Goal: Task Accomplishment & Management: Manage account settings

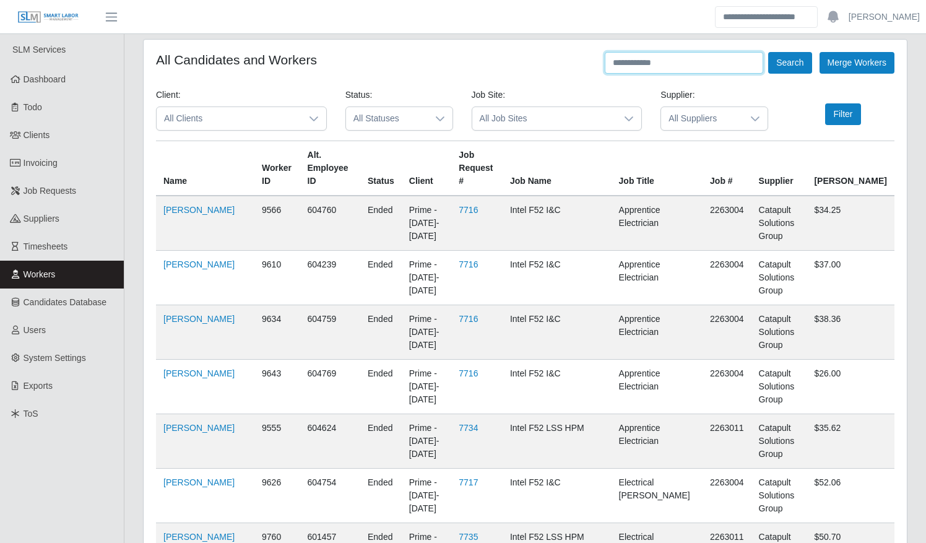
click at [664, 63] on input "text" at bounding box center [684, 63] width 158 height 22
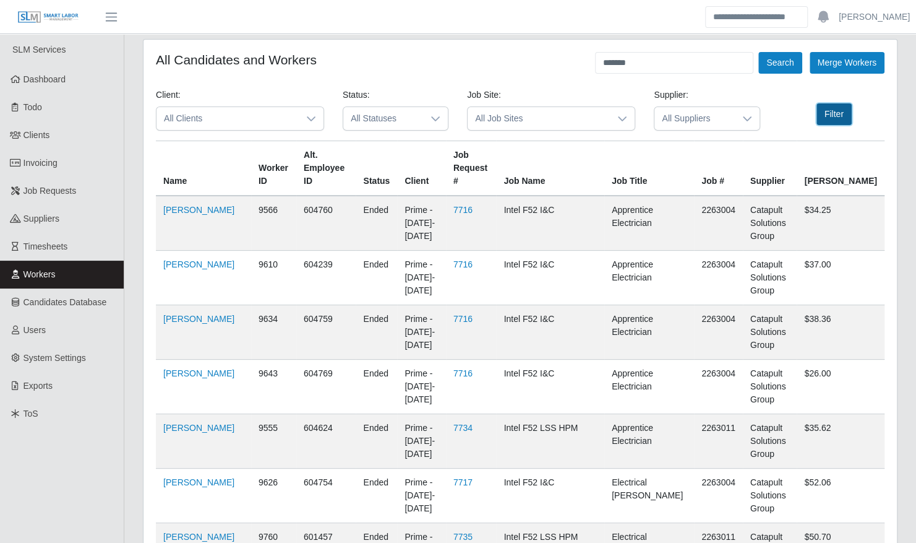
click at [828, 111] on button "Filter" at bounding box center [834, 114] width 35 height 22
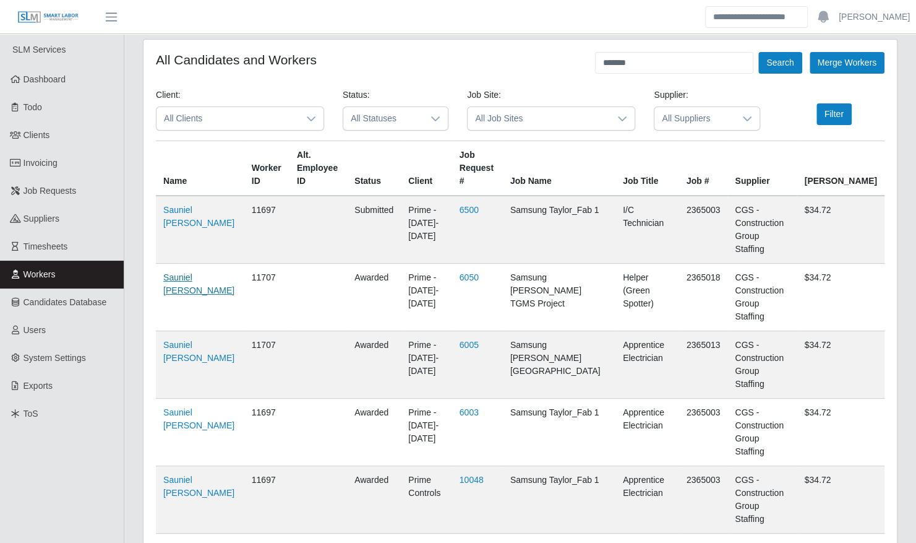
click at [181, 275] on link "Sauniel De Varona" at bounding box center [198, 283] width 71 height 23
click at [191, 272] on link "Sauniel De Varona" at bounding box center [198, 283] width 71 height 23
drag, startPoint x: 642, startPoint y: 67, endPoint x: 534, endPoint y: 87, distance: 110.1
click at [534, 87] on form "All Candidates and Workers ******* Search Merge Workers Client: All Clients Sta…" at bounding box center [520, 381] width 729 height 658
click at [759, 52] on button "Search" at bounding box center [780, 63] width 43 height 22
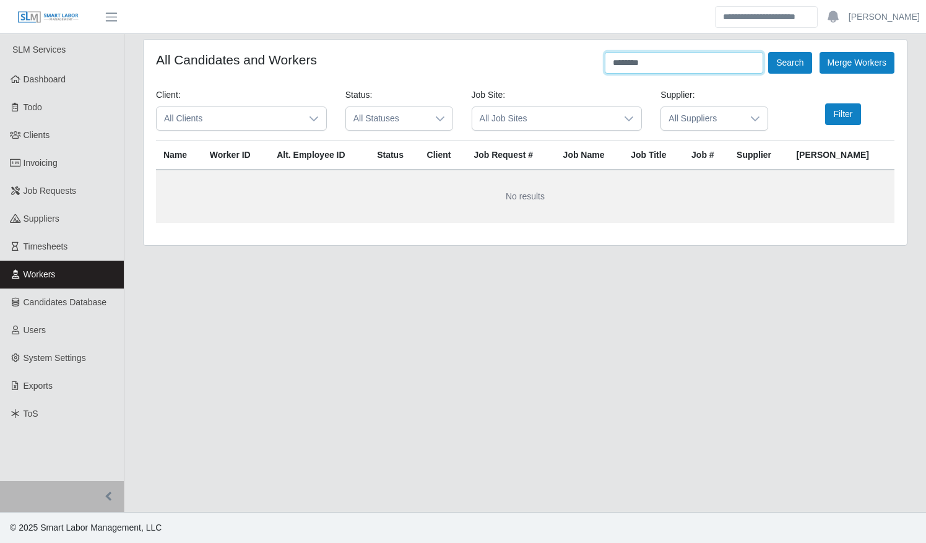
click at [768, 52] on button "Search" at bounding box center [789, 63] width 43 height 22
type input "******"
click at [768, 52] on button "Search" at bounding box center [789, 63] width 43 height 22
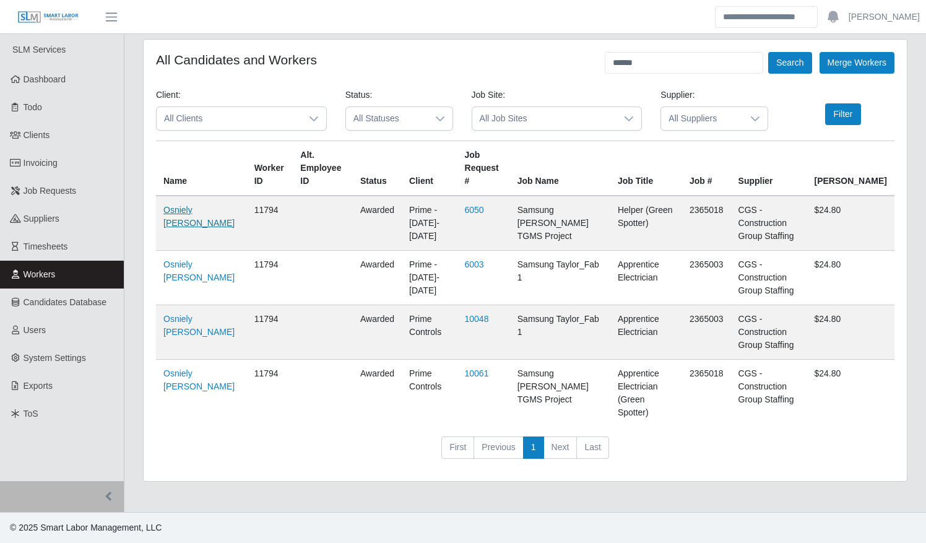
click at [186, 219] on link "Osniely [PERSON_NAME]" at bounding box center [198, 216] width 71 height 23
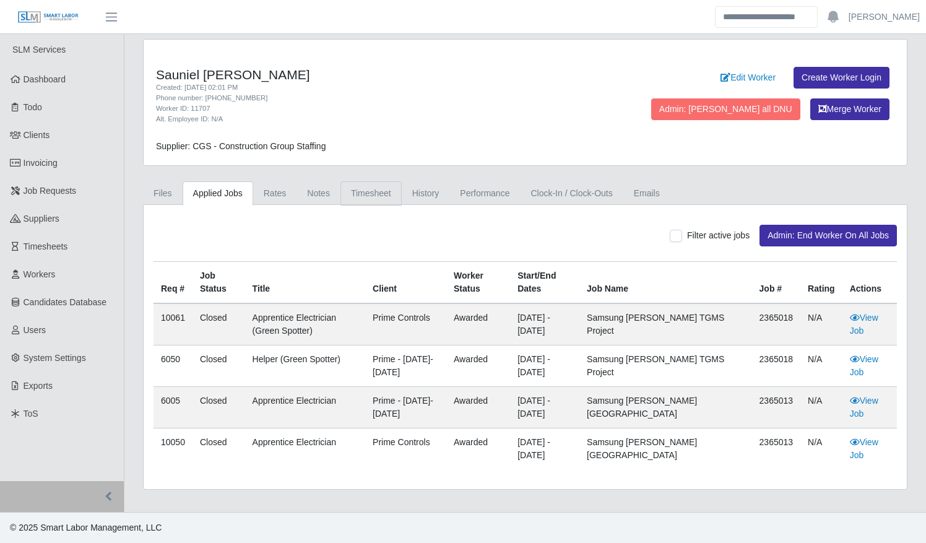
click at [377, 187] on link "Timesheet" at bounding box center [370, 193] width 61 height 24
click at [366, 195] on link "Timesheet" at bounding box center [370, 193] width 61 height 24
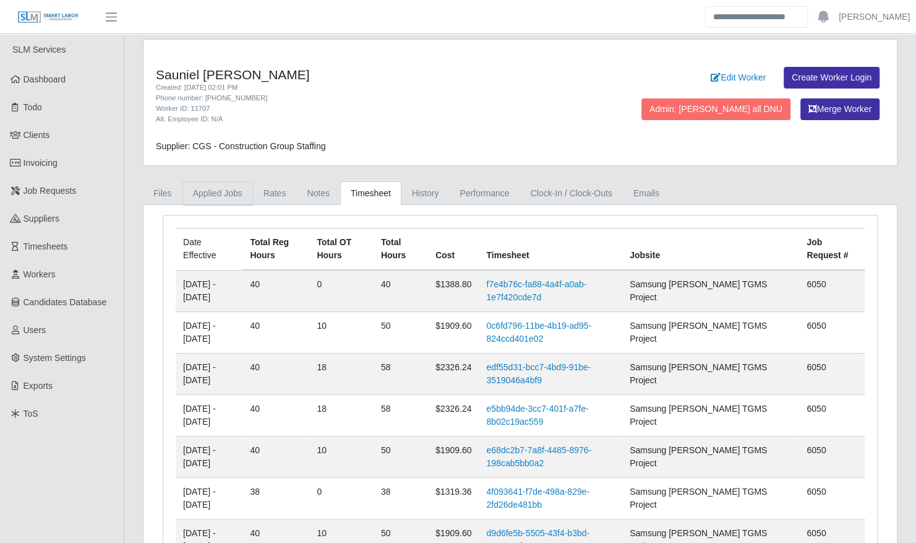
click at [218, 202] on link "Applied Jobs" at bounding box center [218, 193] width 71 height 24
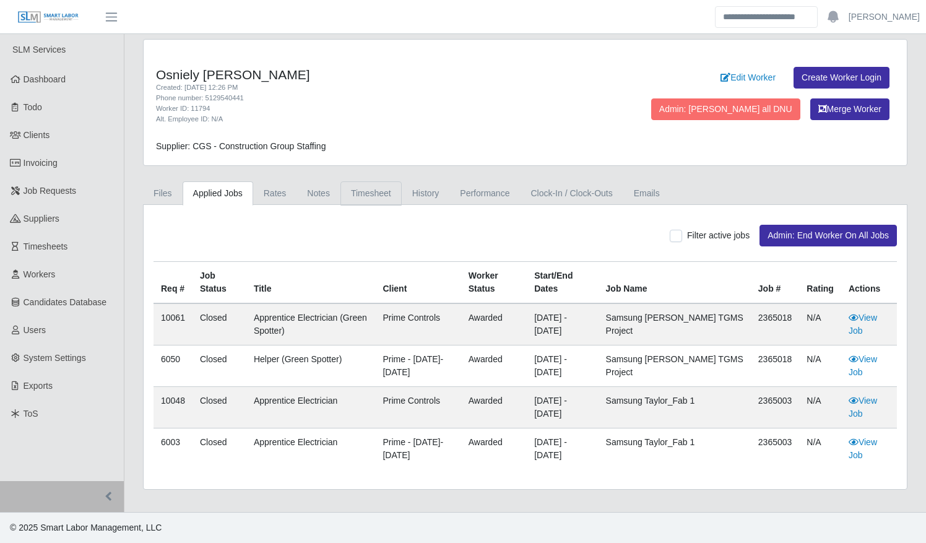
click at [361, 192] on link "Timesheet" at bounding box center [370, 193] width 61 height 24
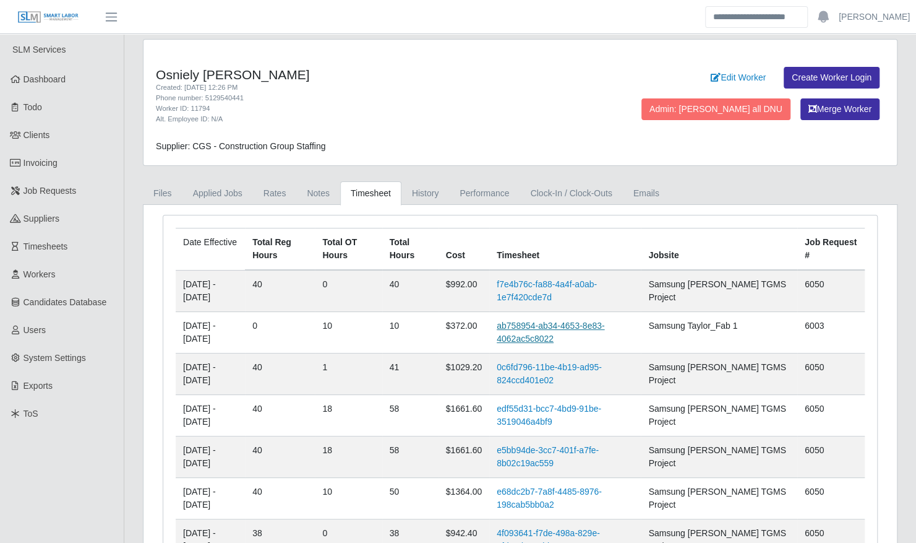
click at [570, 322] on link "ab758954-ab34-4653-8e83-4062ac5c8022" at bounding box center [551, 332] width 108 height 23
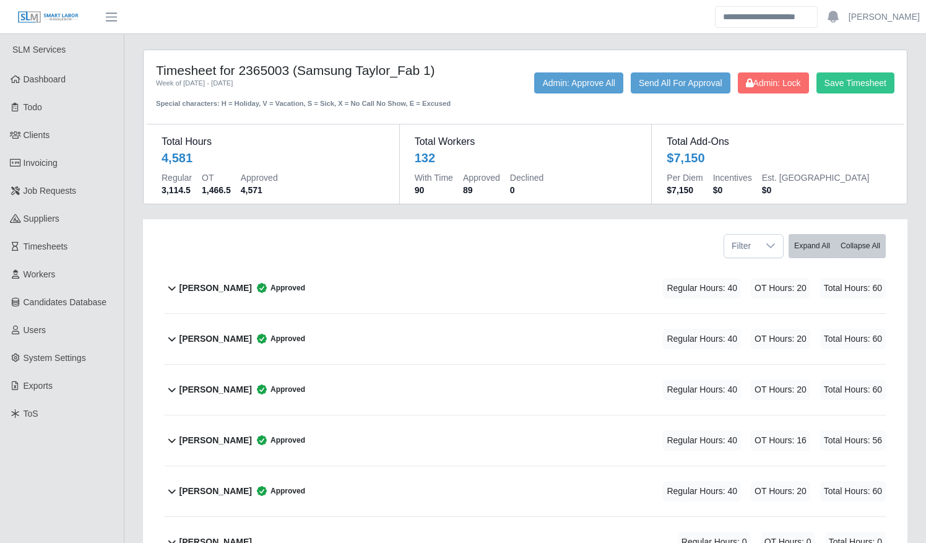
click at [225, 278] on div "Aaron Sherbrook Approved" at bounding box center [242, 288] width 126 height 20
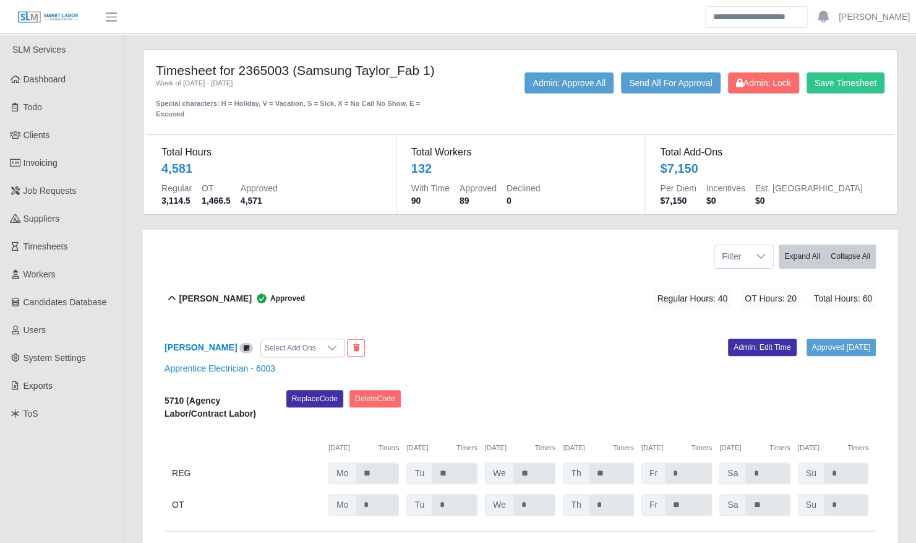
click at [225, 292] on b "Aaron Sherbrook" at bounding box center [215, 298] width 72 height 13
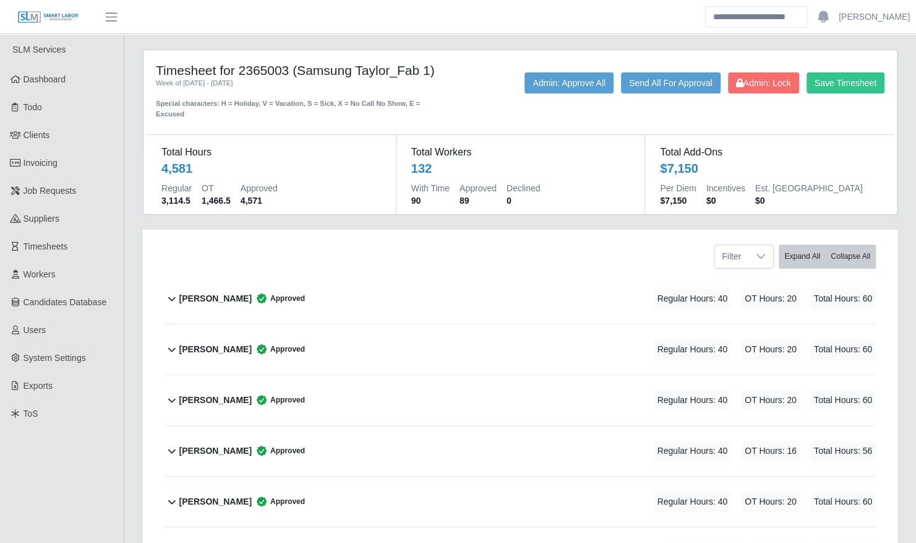
click at [225, 292] on b "Aaron Sherbrook" at bounding box center [215, 298] width 72 height 13
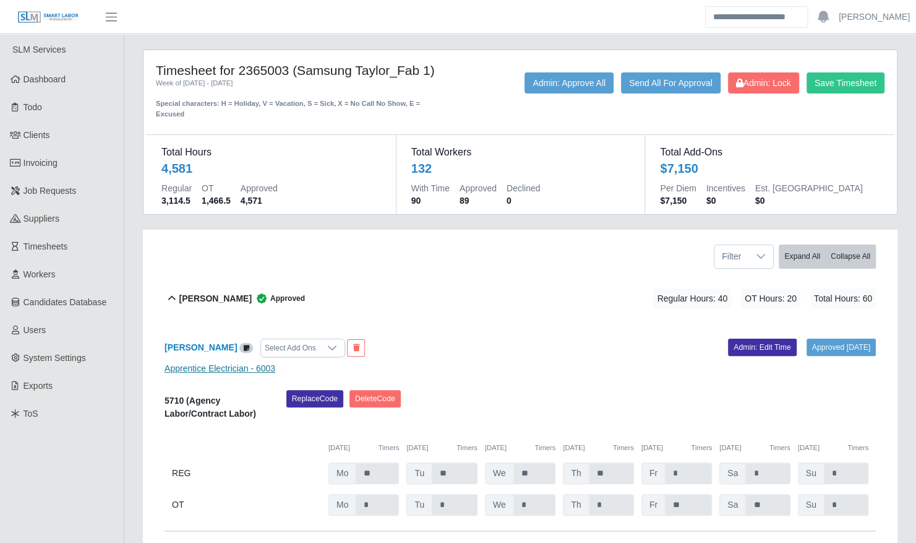
click at [219, 363] on link "Apprentice Electrician - 6003" at bounding box center [220, 368] width 111 height 10
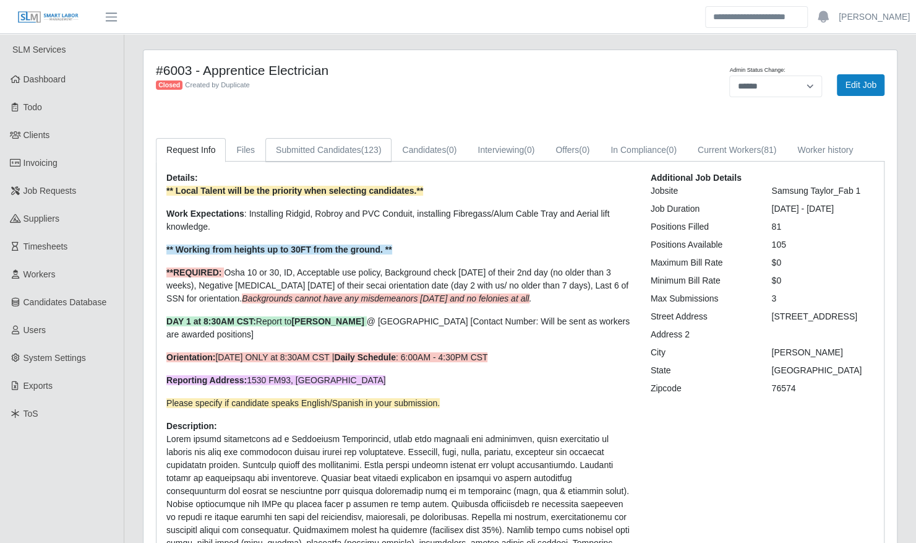
click at [347, 149] on link "Submitted Candidates (123)" at bounding box center [328, 150] width 126 height 24
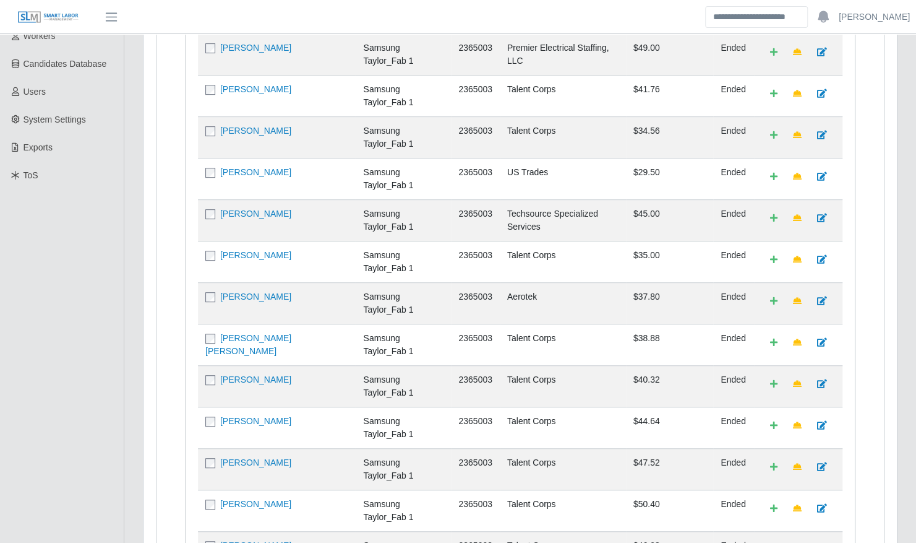
scroll to position [412, 0]
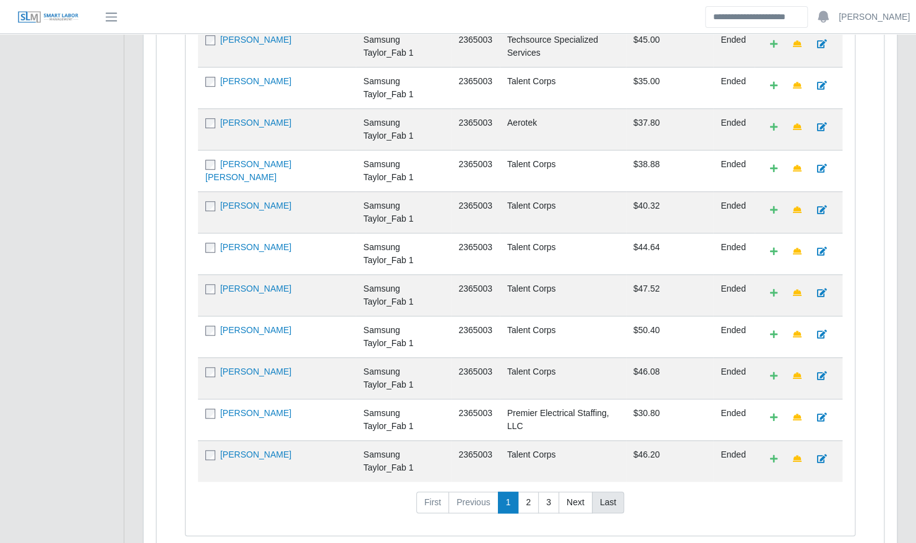
click at [606, 491] on link "Last" at bounding box center [608, 502] width 32 height 22
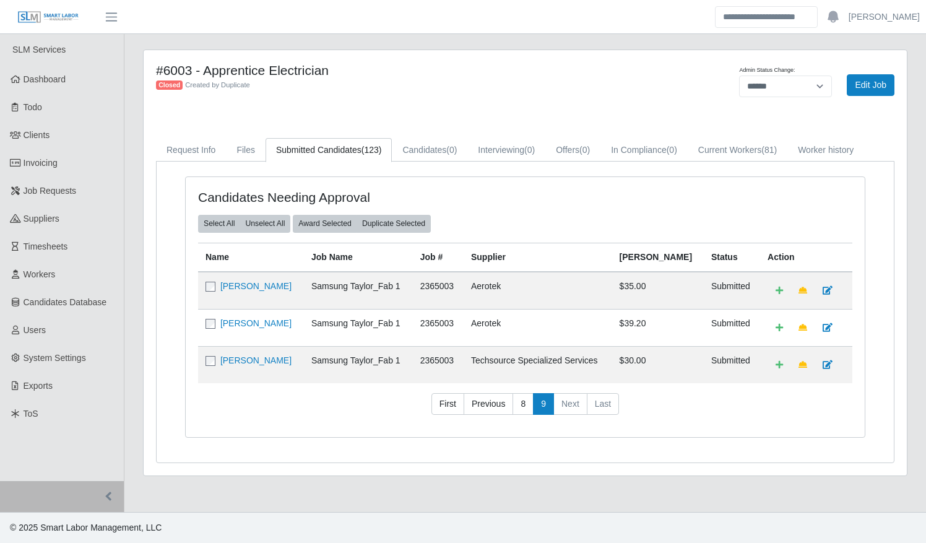
click at [718, 162] on div "Candidates Needing Approval Select All Unselect All Award Selected Duplicate Se…" at bounding box center [525, 312] width 737 height 301
click at [730, 151] on link "Current Workers (81)" at bounding box center [737, 150] width 100 height 24
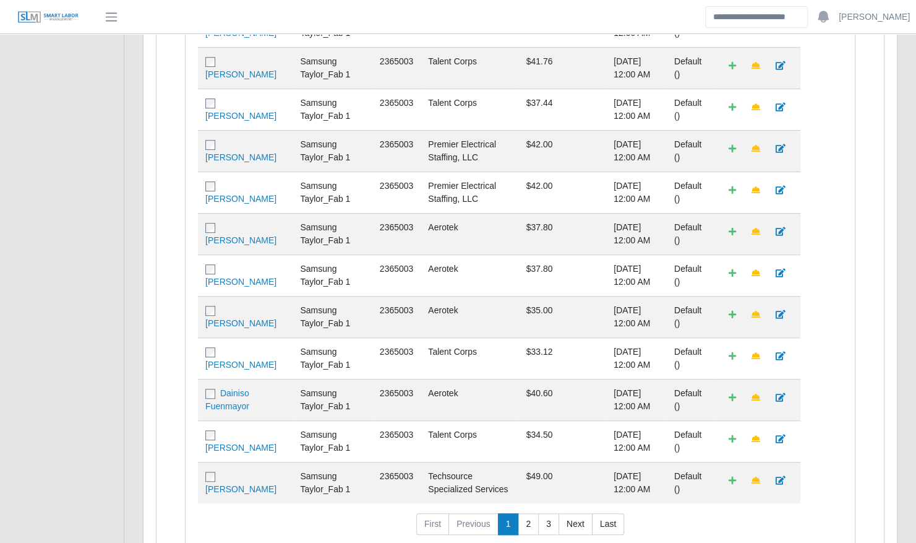
scroll to position [496, 0]
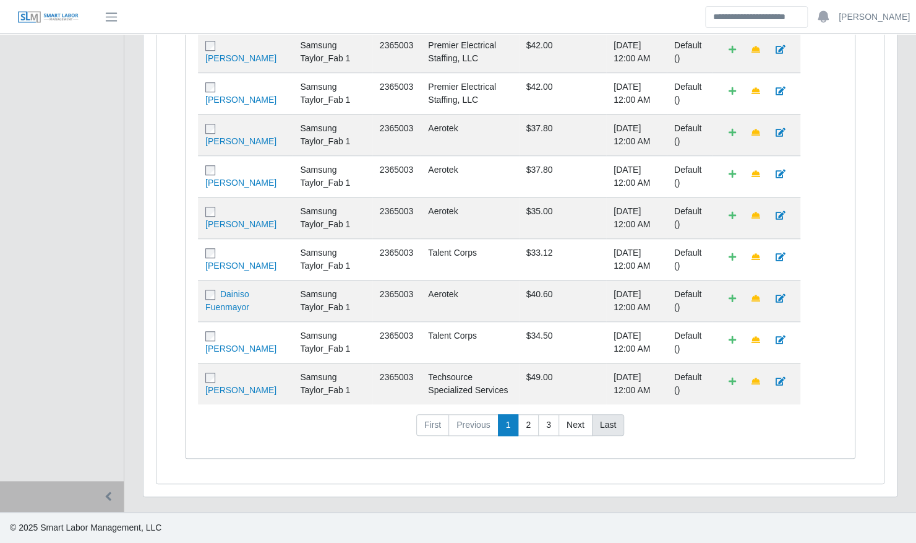
click at [602, 434] on link "Last" at bounding box center [608, 425] width 32 height 22
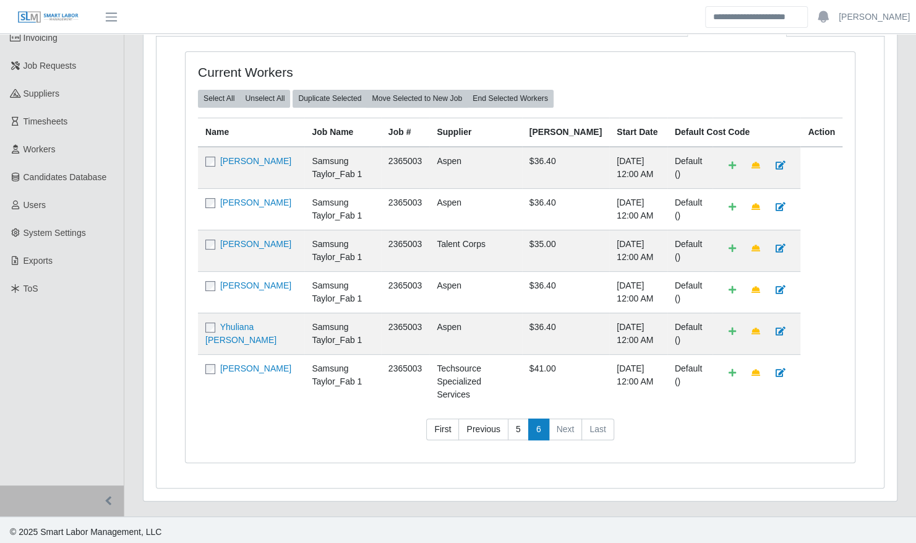
scroll to position [0, 0]
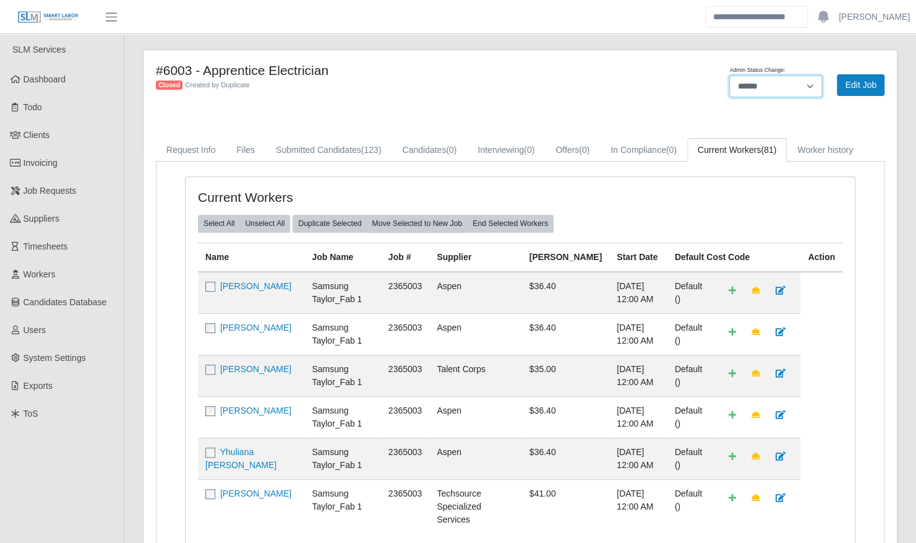
click at [794, 83] on select "**********" at bounding box center [776, 86] width 93 height 22
select select "****"
click at [730, 75] on select "**********" at bounding box center [776, 86] width 93 height 22
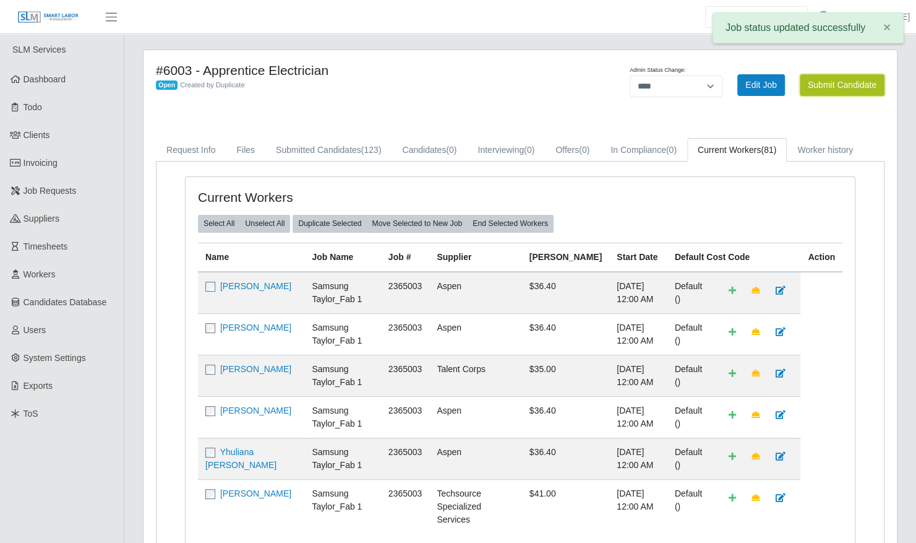
click at [838, 90] on button "Submit Candidate" at bounding box center [842, 85] width 85 height 22
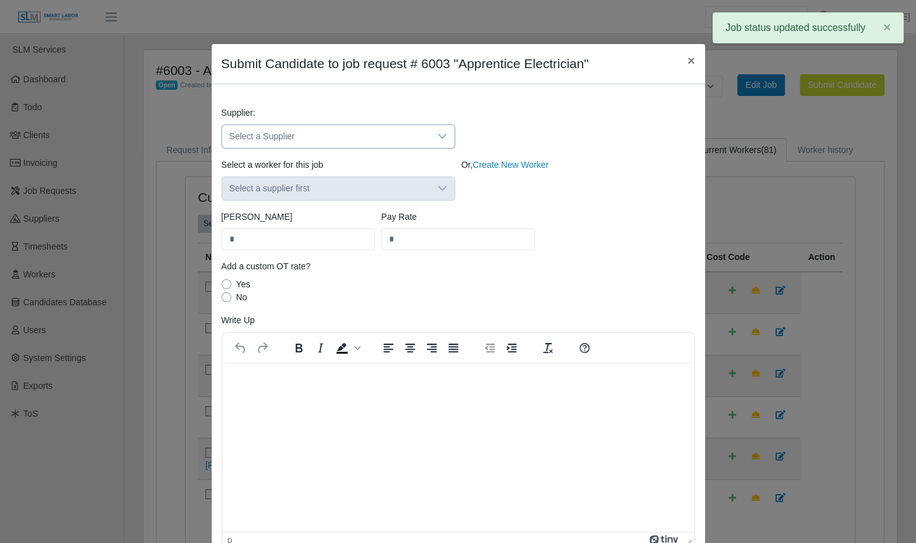
click at [421, 144] on span "Select a Supplier" at bounding box center [326, 136] width 208 height 23
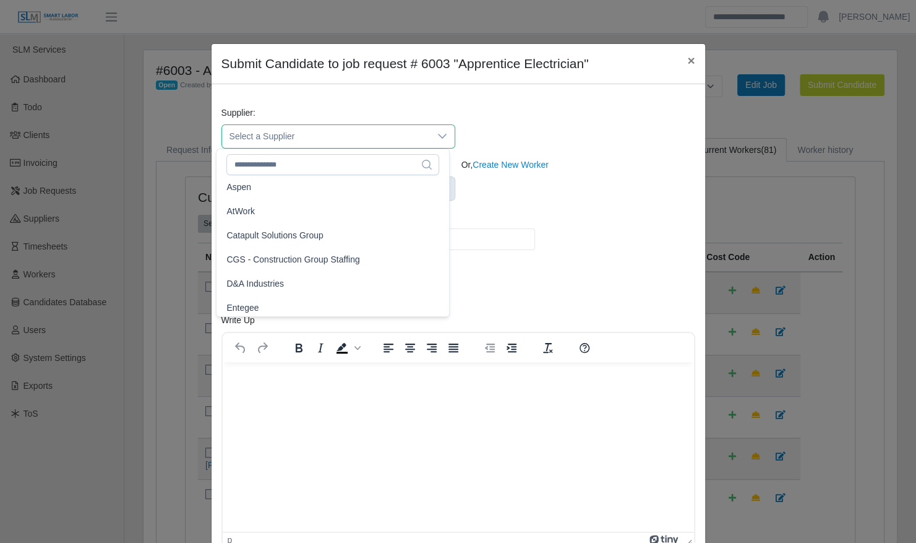
scroll to position [144, 0]
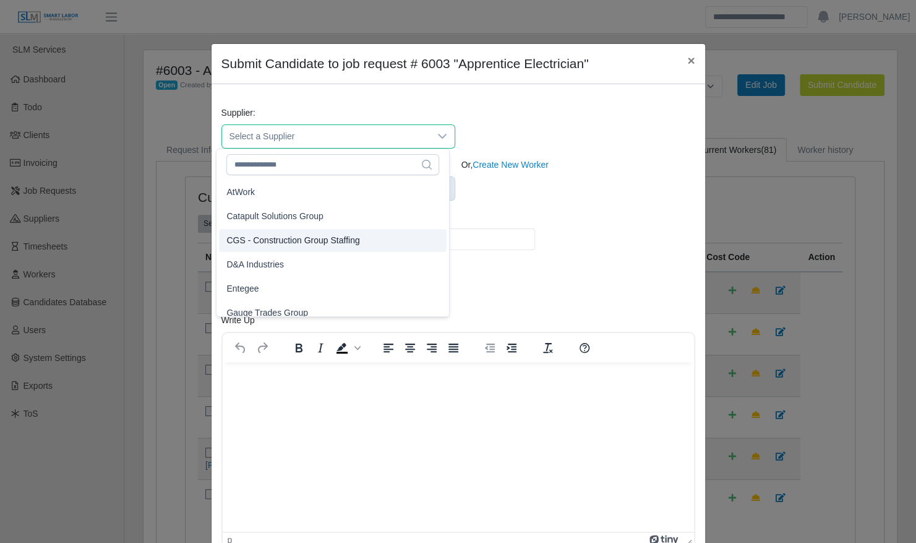
click at [382, 239] on li "CGS - Construction Group Staffing" at bounding box center [333, 240] width 228 height 23
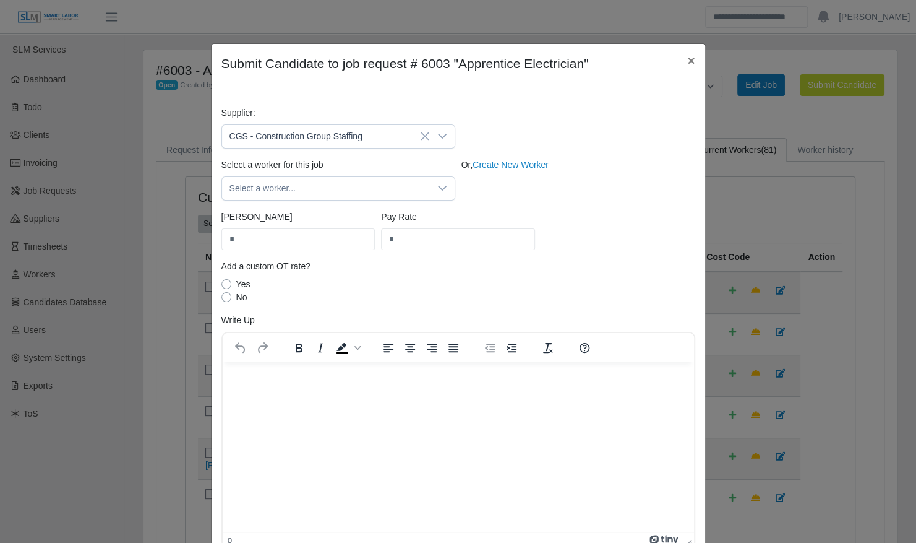
click at [437, 191] on icon at bounding box center [442, 188] width 10 height 10
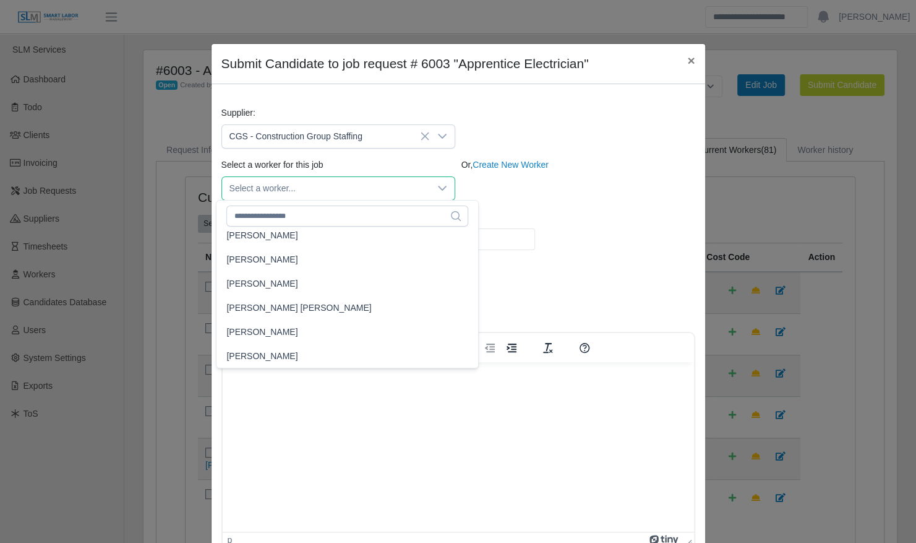
scroll to position [28870, 0]
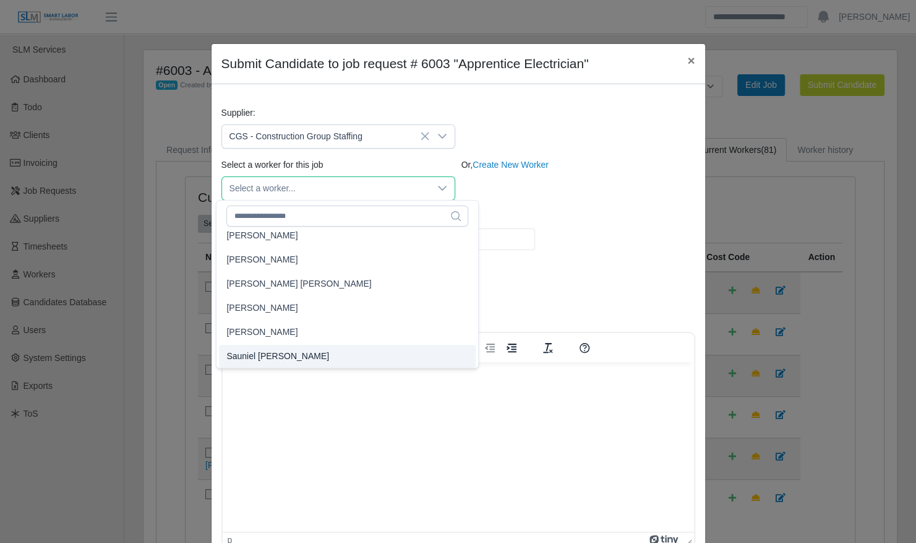
type input "*****"
type input "**"
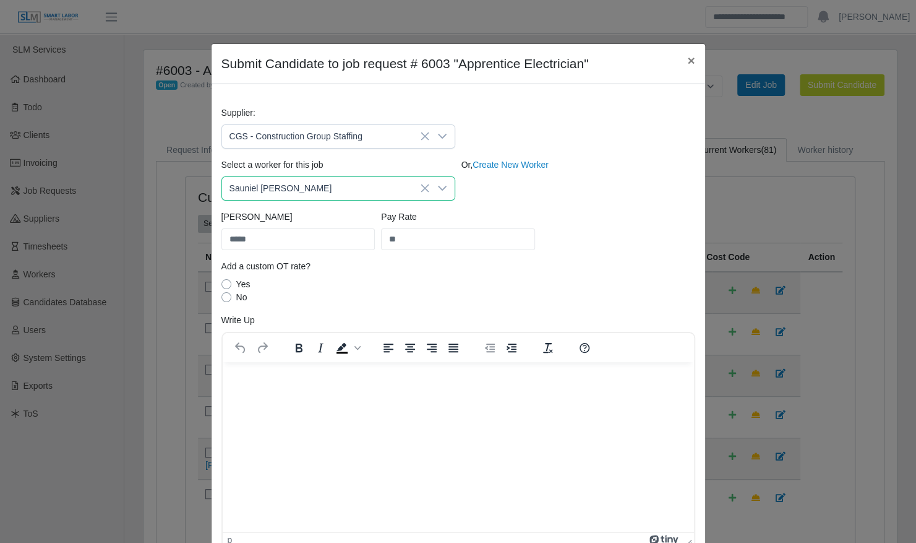
click at [597, 248] on div "Bill Rate ***** Pay Rate **" at bounding box center [458, 235] width 480 height 50
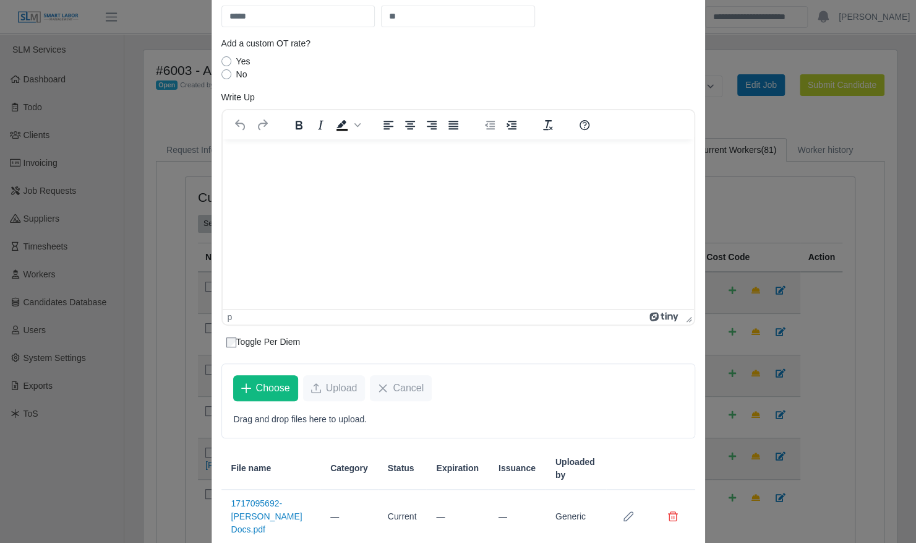
scroll to position [272, 0]
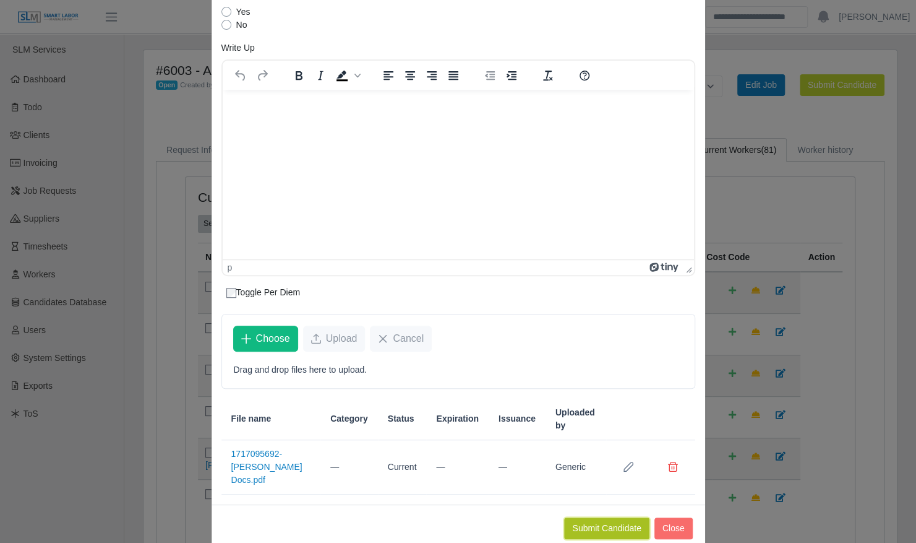
click at [597, 517] on button "Submit Candidate" at bounding box center [606, 528] width 85 height 22
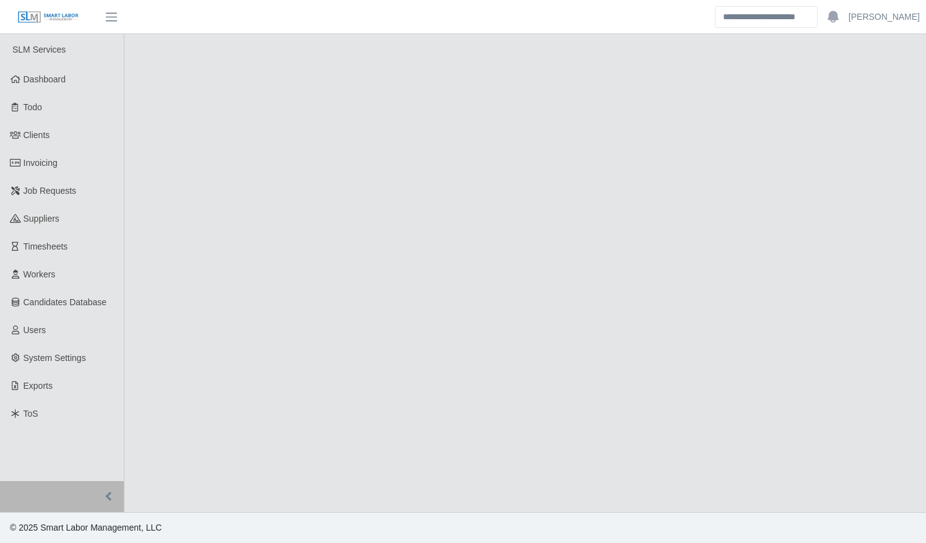
select select "****"
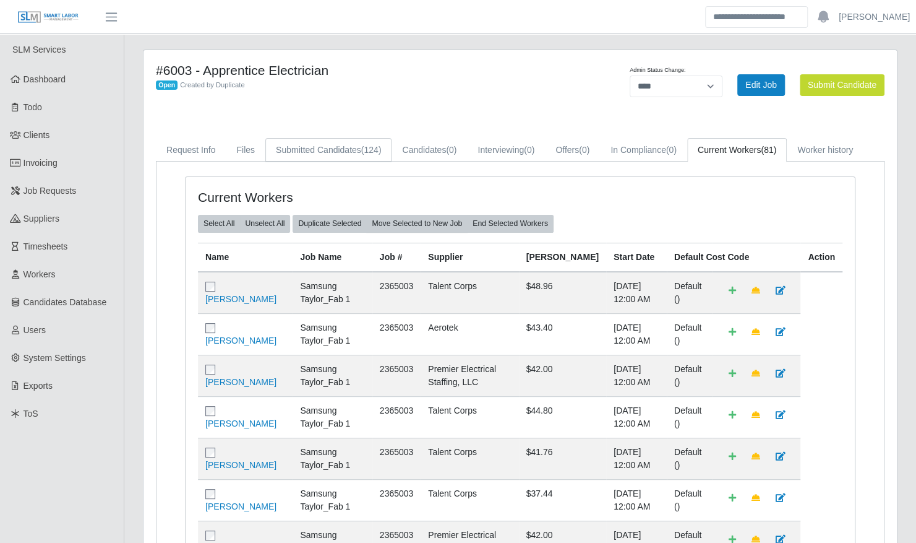
click at [356, 145] on link "Submitted Candidates (124)" at bounding box center [328, 150] width 126 height 24
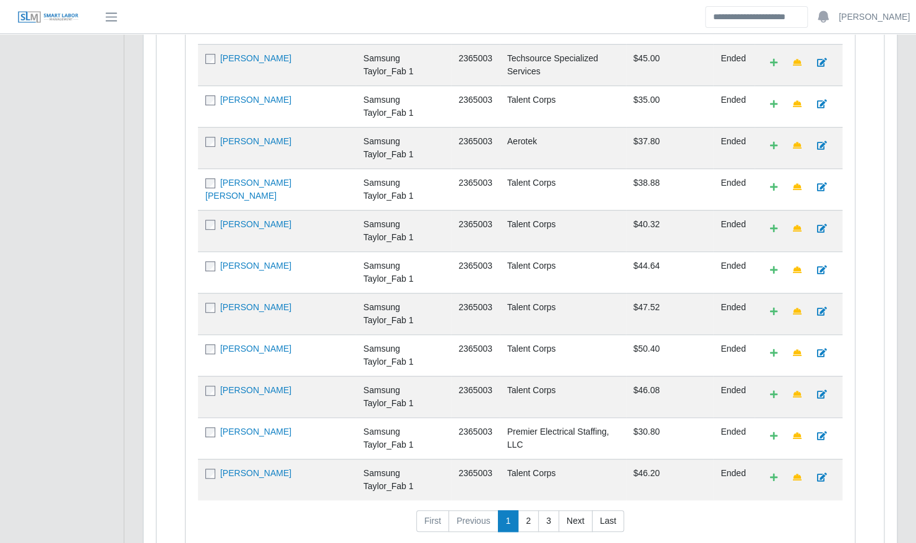
scroll to position [412, 0]
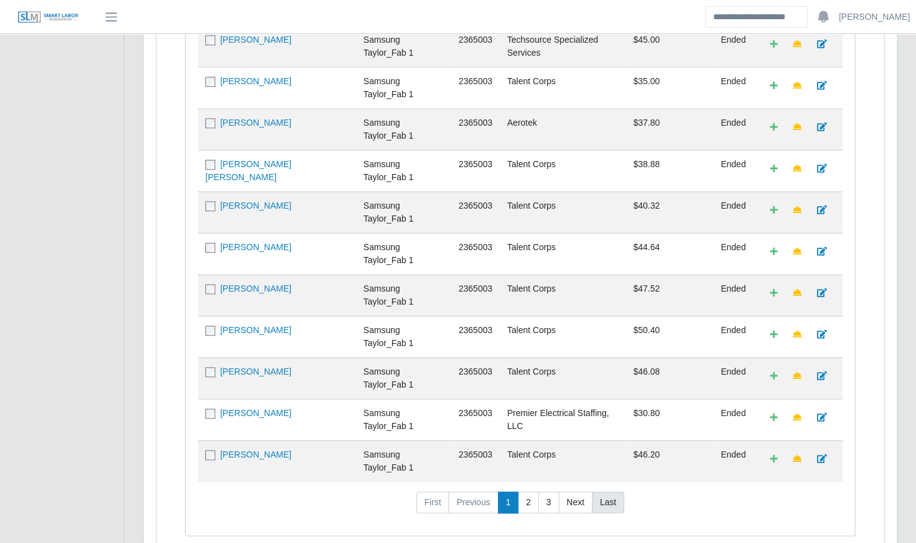
click at [613, 491] on link "Last" at bounding box center [608, 502] width 32 height 22
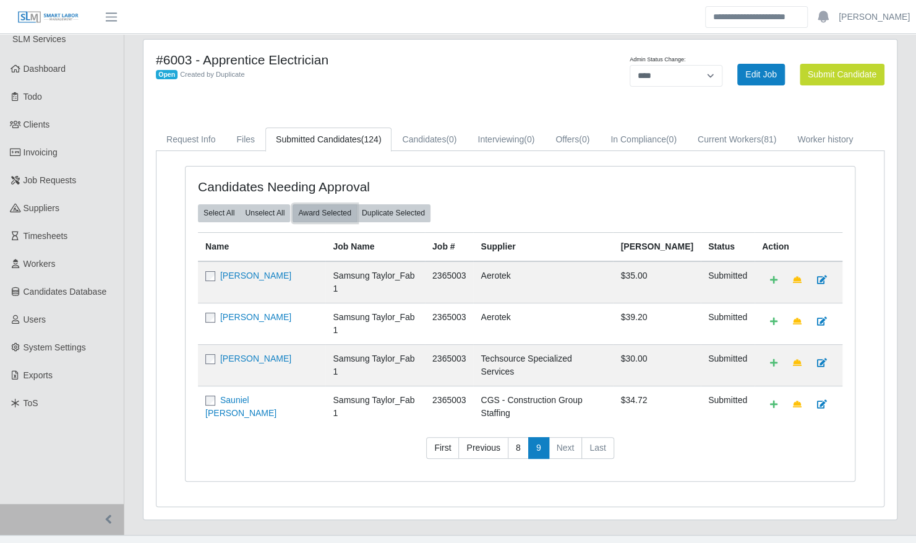
click at [321, 212] on button "Award Selected" at bounding box center [325, 212] width 64 height 17
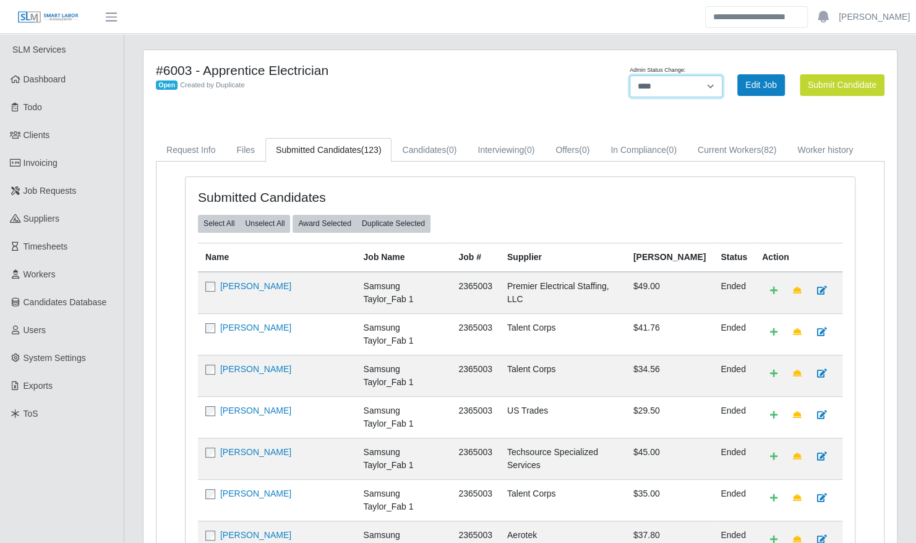
click at [700, 86] on select "**********" at bounding box center [676, 86] width 93 height 22
select select "******"
click at [723, 75] on select "**********" at bounding box center [676, 86] width 93 height 22
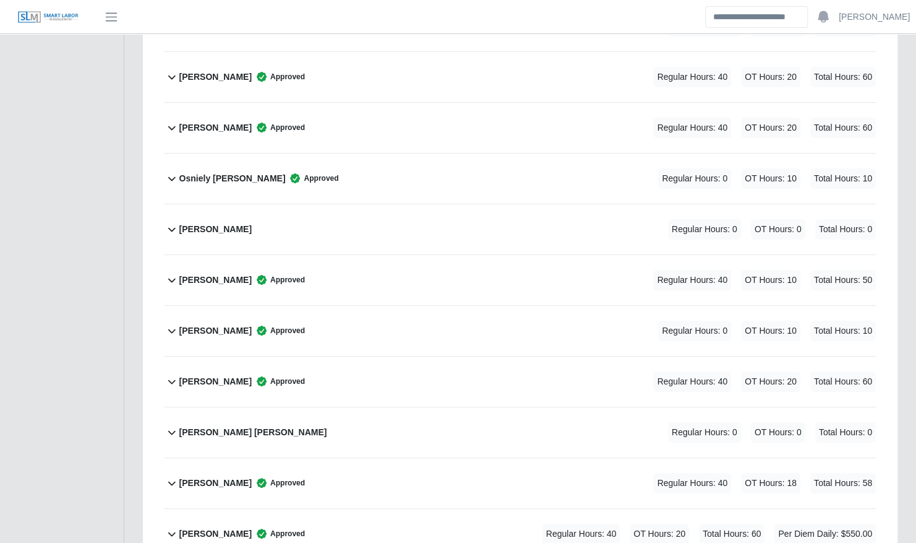
scroll to position [5459, 0]
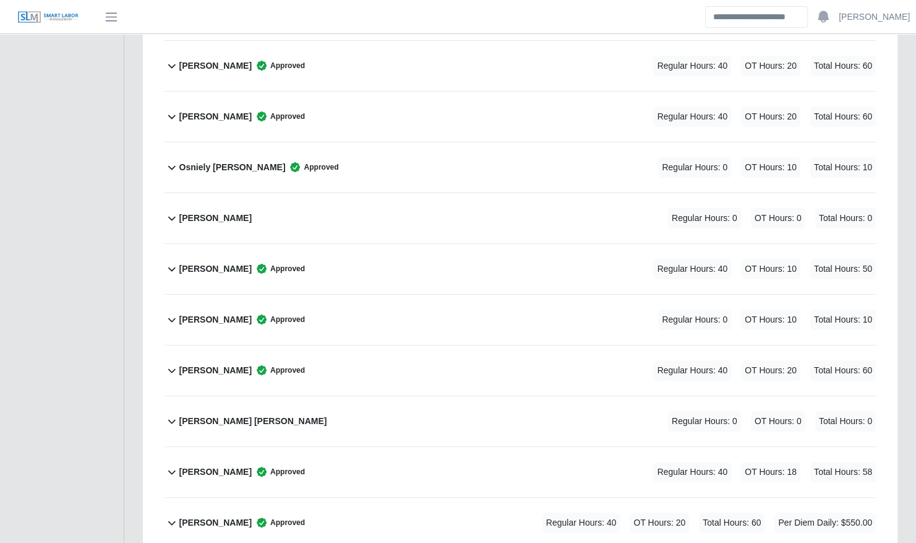
click at [633, 157] on div "Regular Hours: 0 OT Hours: 10 Total Hours: 10" at bounding box center [750, 167] width 252 height 20
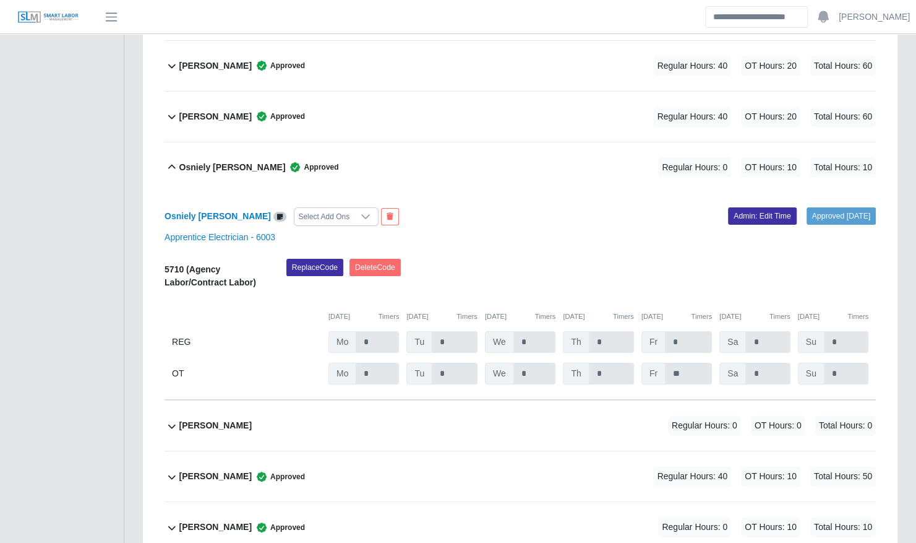
click at [728, 192] on div "Osniely Urgelles Cardenas Select Add Ons Approved 08/14/2025 Admin: Edit Time A…" at bounding box center [521, 296] width 712 height 208
click at [729, 207] on link "Admin: Edit Time" at bounding box center [762, 215] width 69 height 17
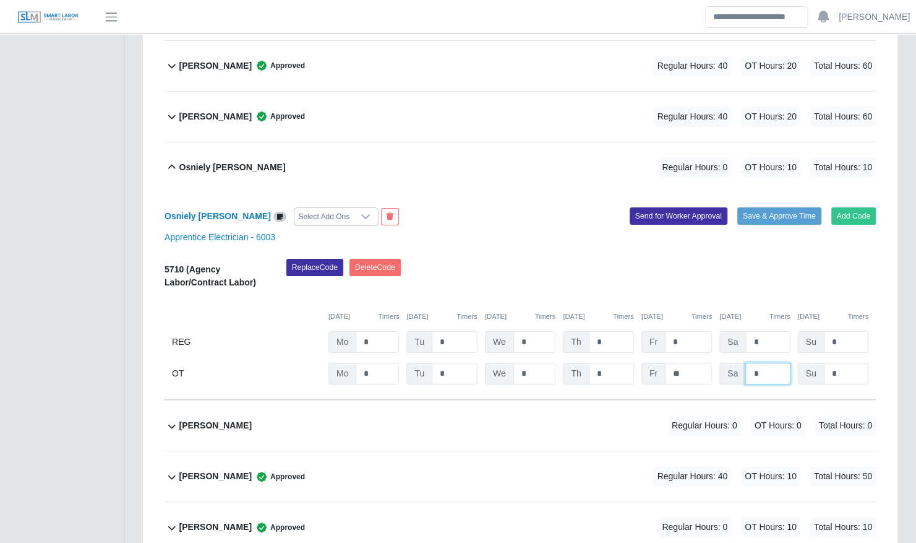
click at [0, 0] on input "*" at bounding box center [0, 0] width 0 height 0
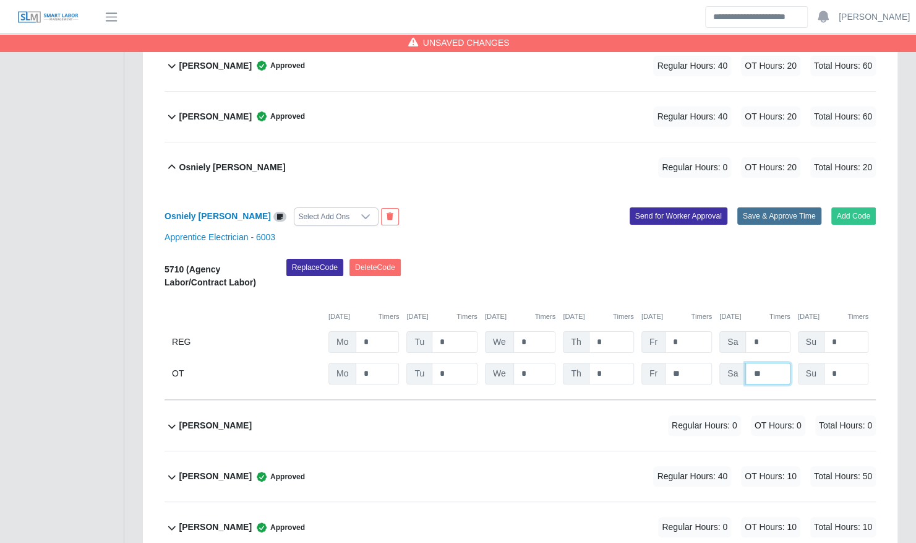
type input "**"
click at [766, 207] on button "Save & Approve Time" at bounding box center [780, 215] width 84 height 17
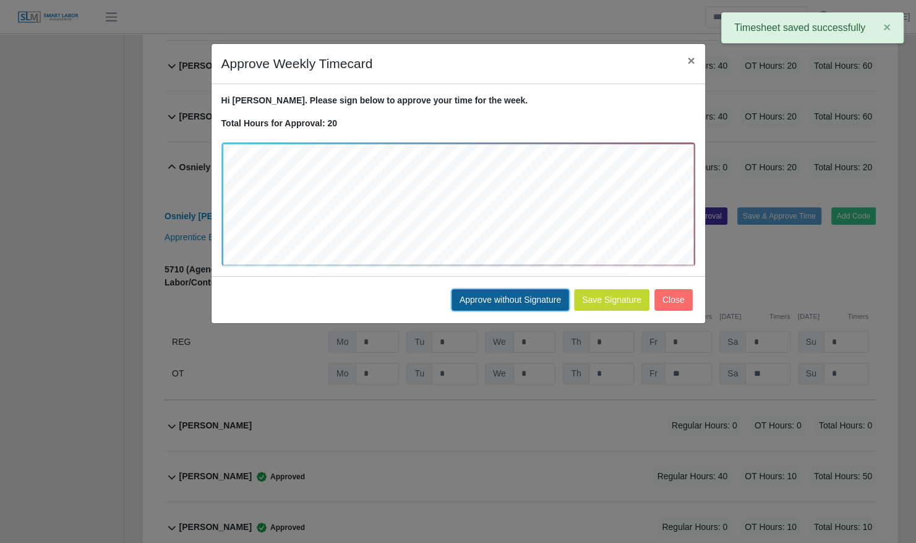
click at [536, 291] on button "Approve without Signature" at bounding box center [511, 300] width 118 height 22
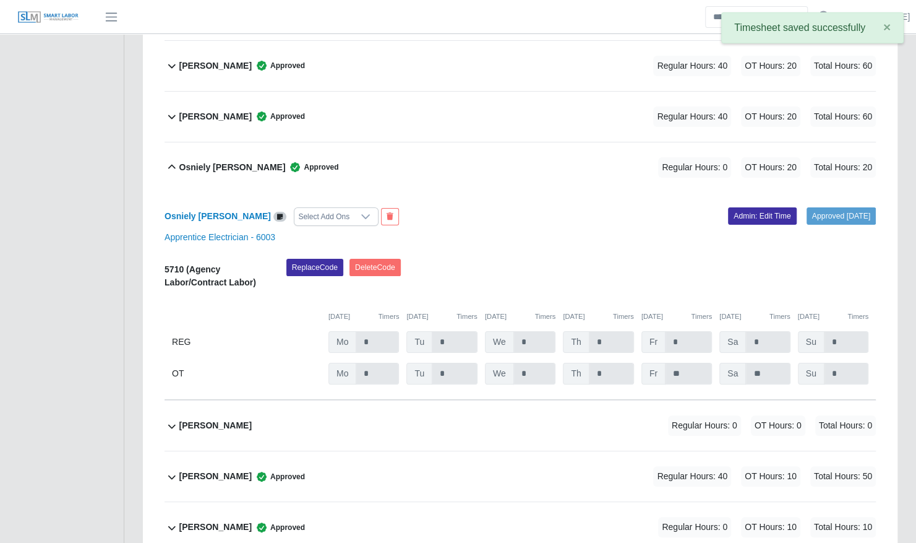
click at [522, 142] on div "Osniely Urgelles Cardenas Approved Regular Hours: 0 OT Hours: 20 Total Hours: 20" at bounding box center [527, 167] width 697 height 50
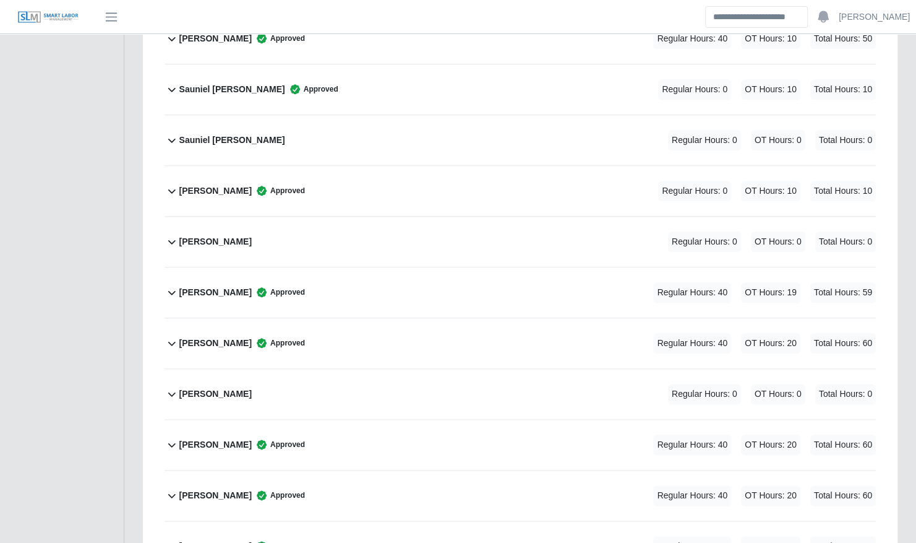
scroll to position [5987, 0]
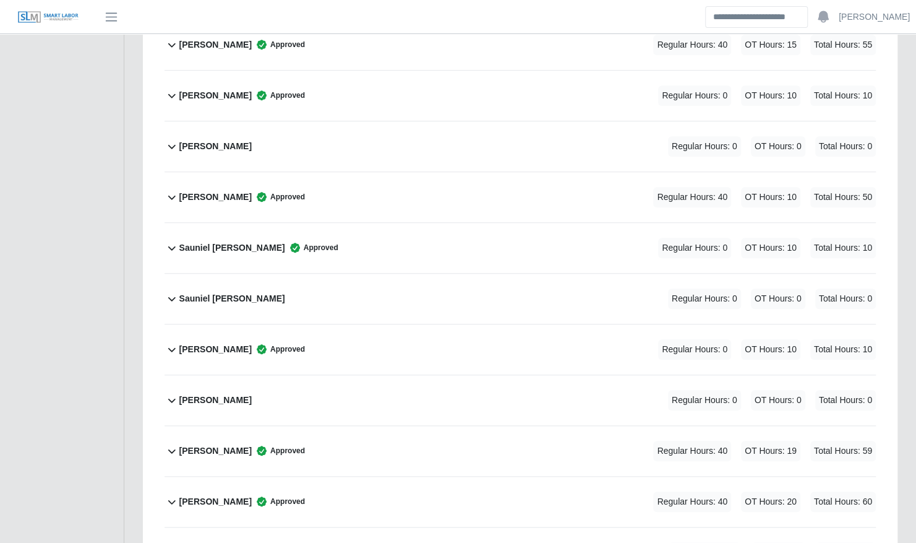
click at [465, 223] on div "Sauniel De Varona Approved Regular Hours: 0 OT Hours: 10 Total Hours: 10" at bounding box center [527, 248] width 697 height 50
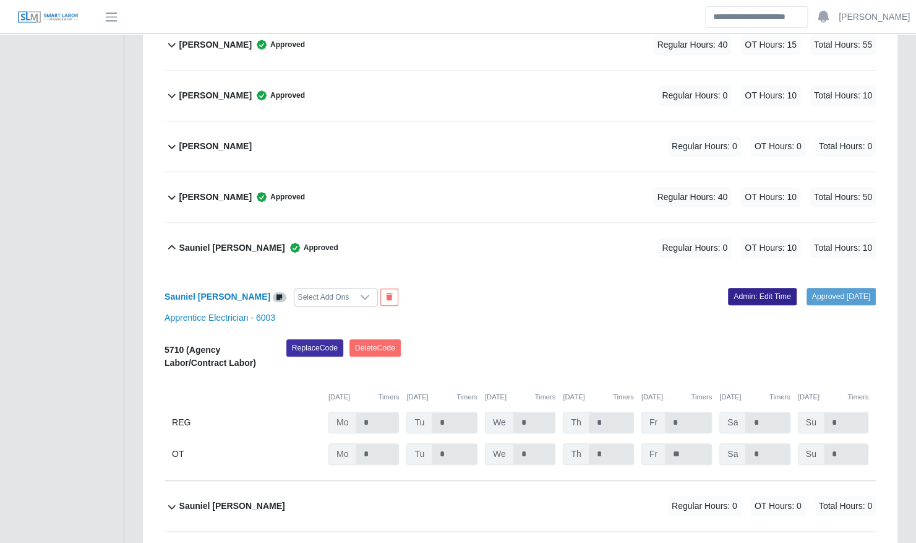
click at [730, 288] on link "Admin: Edit Time" at bounding box center [762, 296] width 69 height 17
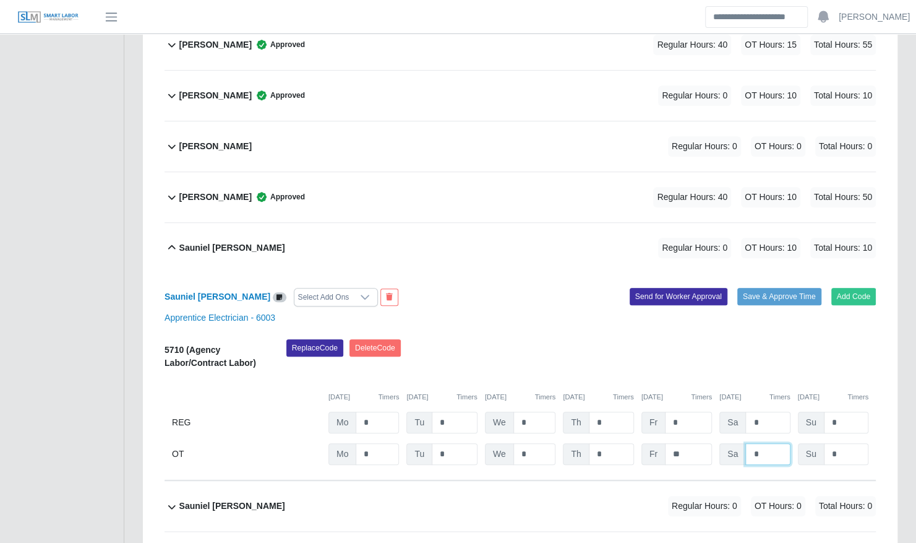
click at [0, 0] on input "*" at bounding box center [0, 0] width 0 height 0
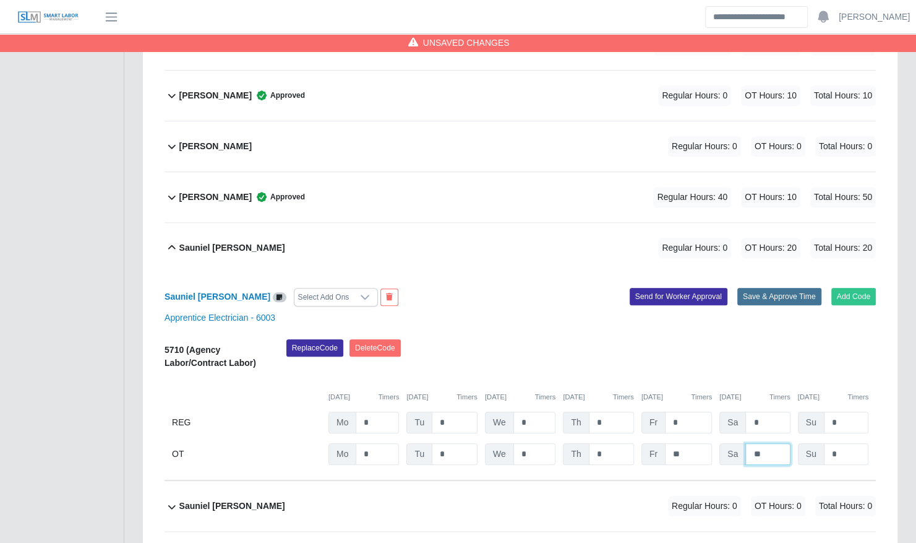
type input "**"
click at [775, 288] on button "Save & Approve Time" at bounding box center [780, 296] width 84 height 17
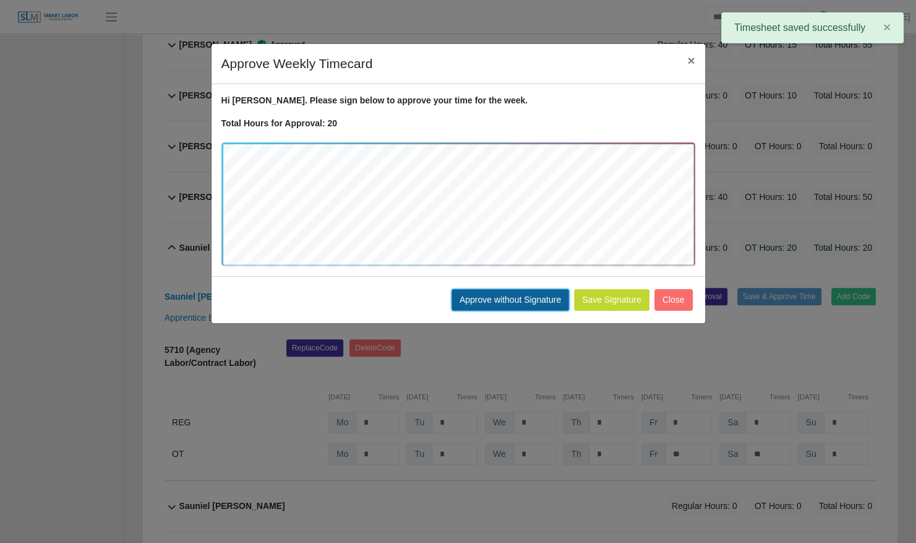
click at [509, 295] on button "Approve without Signature" at bounding box center [511, 300] width 118 height 22
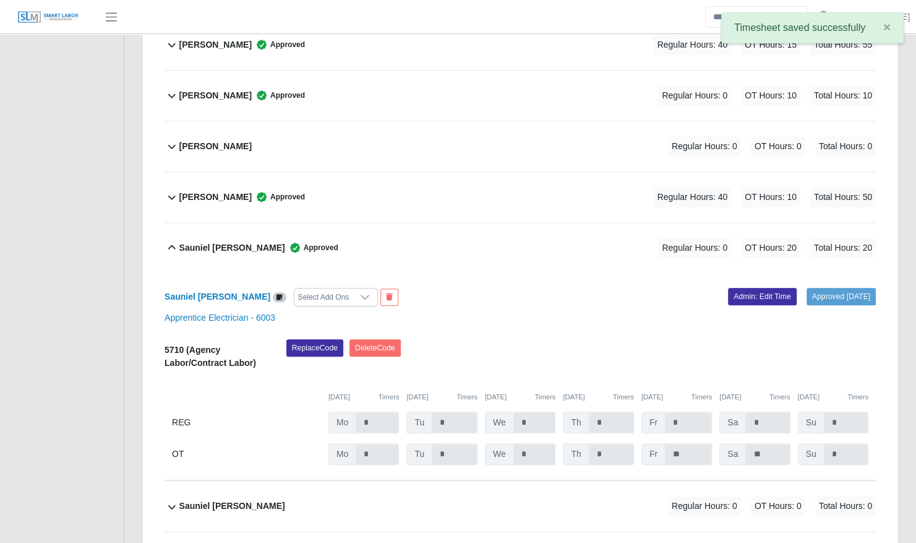
click at [386, 223] on div "Sauniel De Varona Approved Regular Hours: 0 OT Hours: 20 Total Hours: 20" at bounding box center [527, 248] width 697 height 50
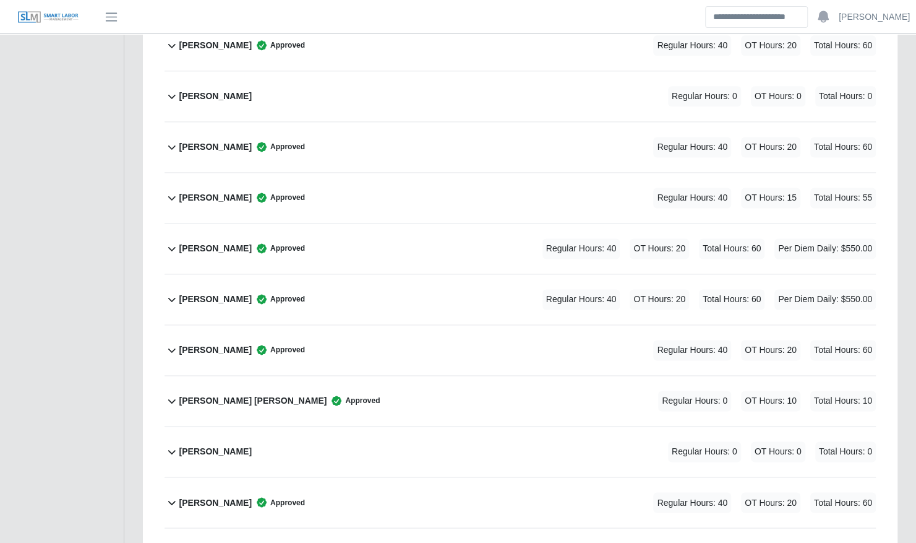
scroll to position [3628, 0]
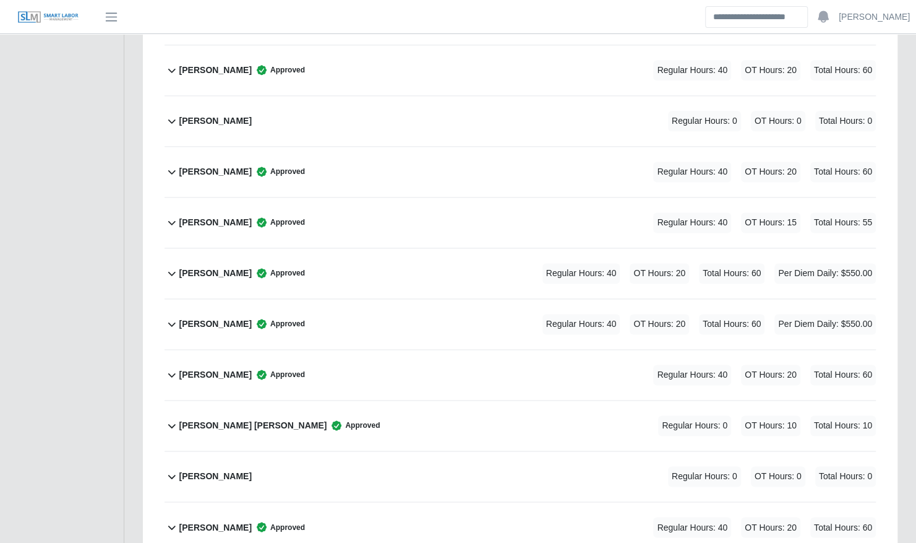
click at [406, 400] on div "Jose Espinoza Ramirez Approved Regular Hours: 0 OT Hours: 10 Total Hours: 10" at bounding box center [527, 425] width 697 height 50
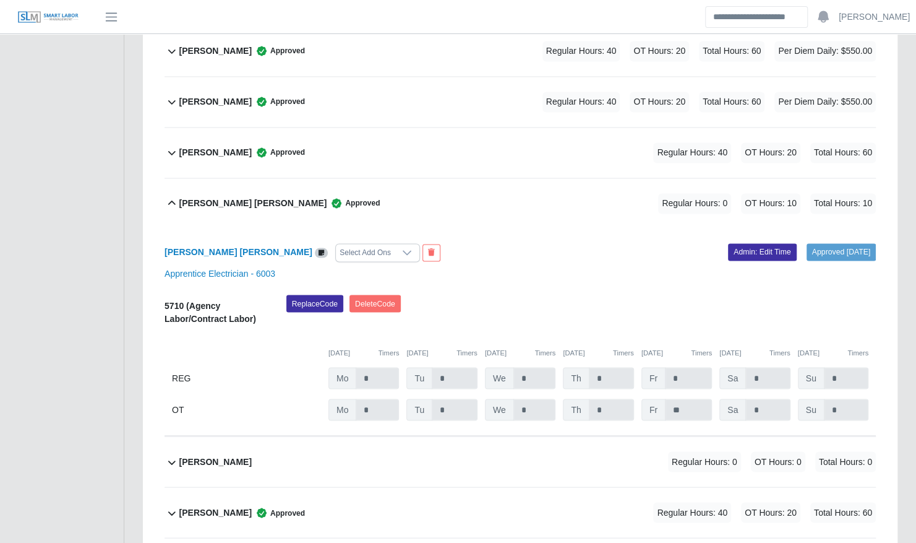
scroll to position [3856, 0]
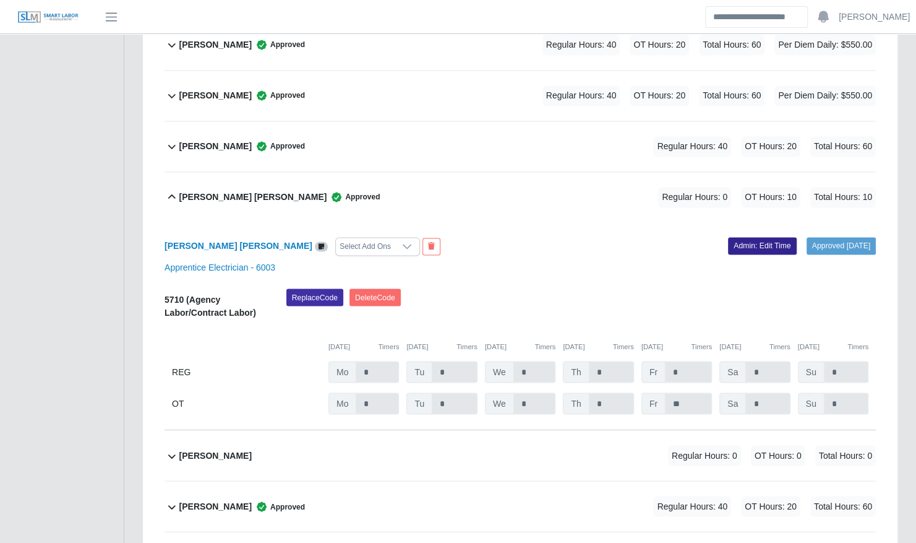
click at [731, 237] on link "Admin: Edit Time" at bounding box center [762, 245] width 69 height 17
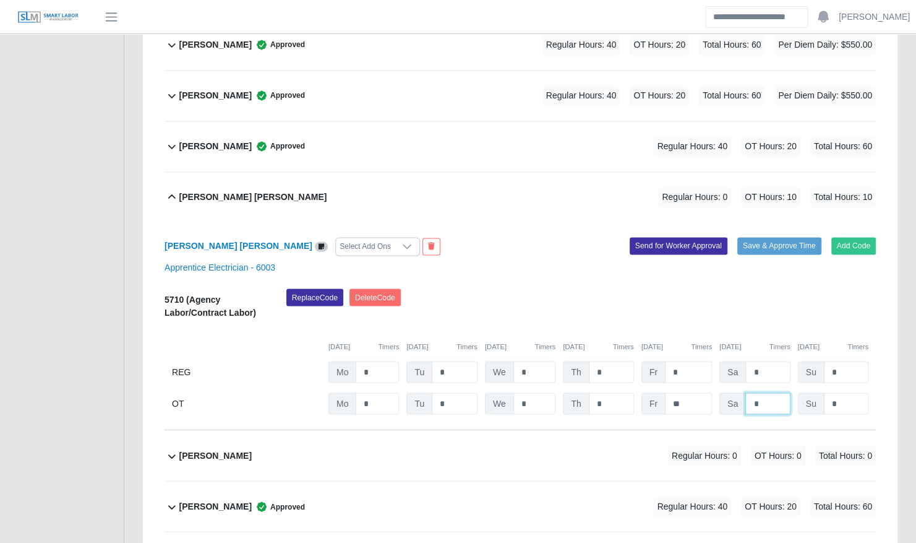
click at [0, 0] on input "*" at bounding box center [0, 0] width 0 height 0
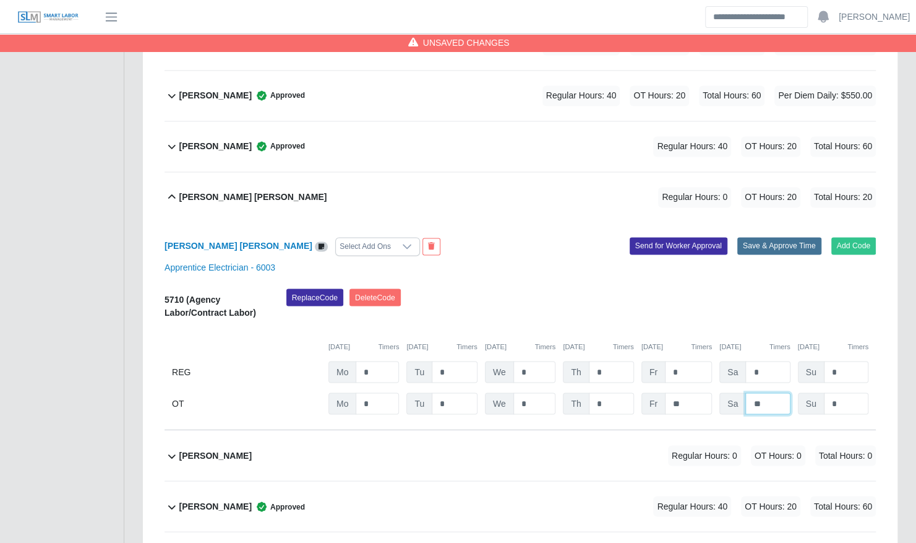
type input "**"
click at [771, 237] on button "Save & Approve Time" at bounding box center [780, 245] width 84 height 17
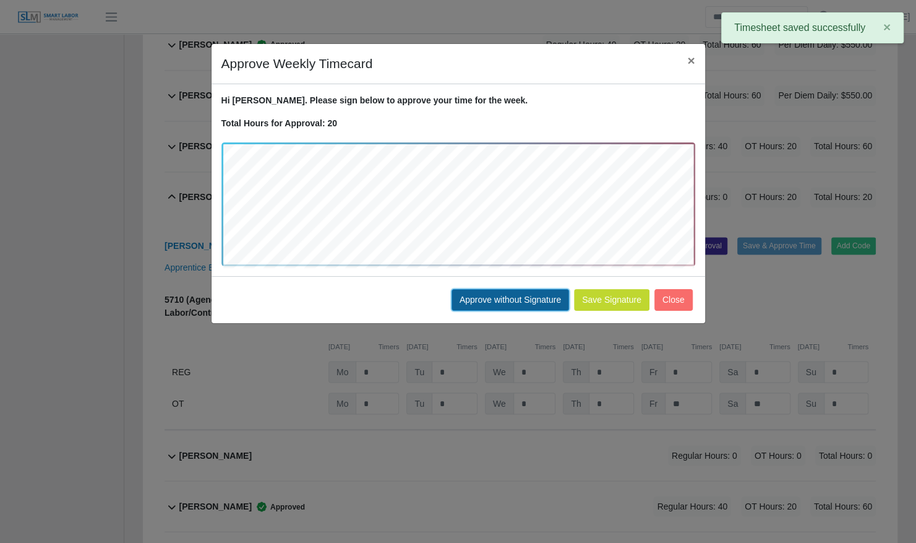
click at [500, 298] on button "Approve without Signature" at bounding box center [511, 300] width 118 height 22
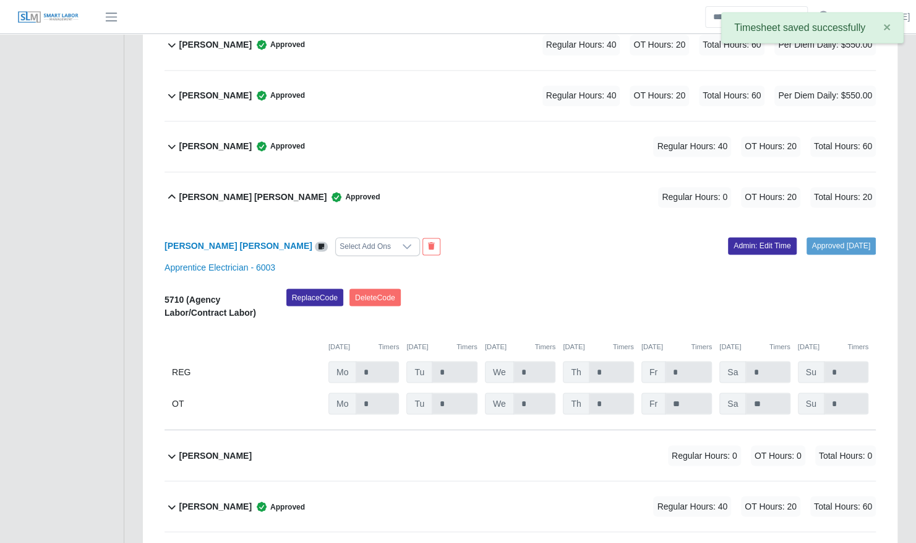
click at [516, 181] on div "Jose Espinoza Ramirez Approved Regular Hours: 0 OT Hours: 20 Total Hours: 20" at bounding box center [527, 197] width 697 height 50
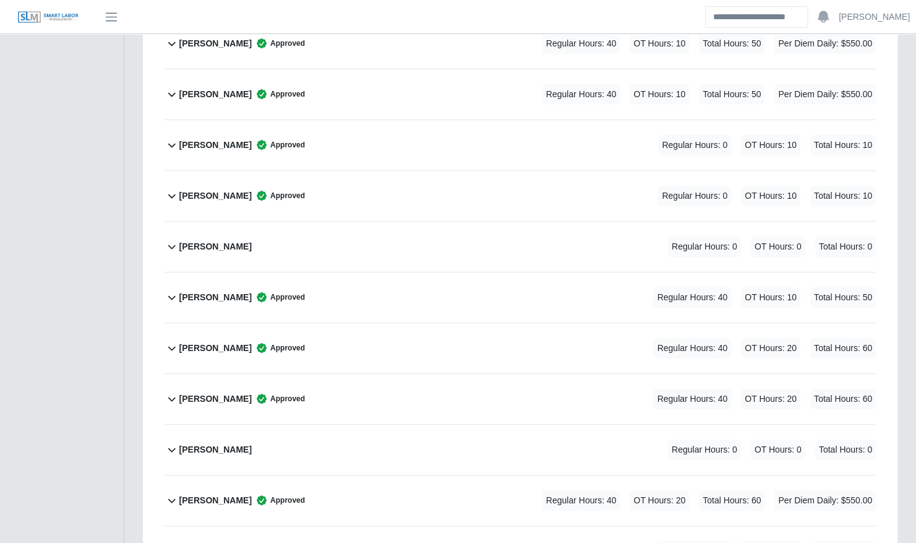
scroll to position [2734, 0]
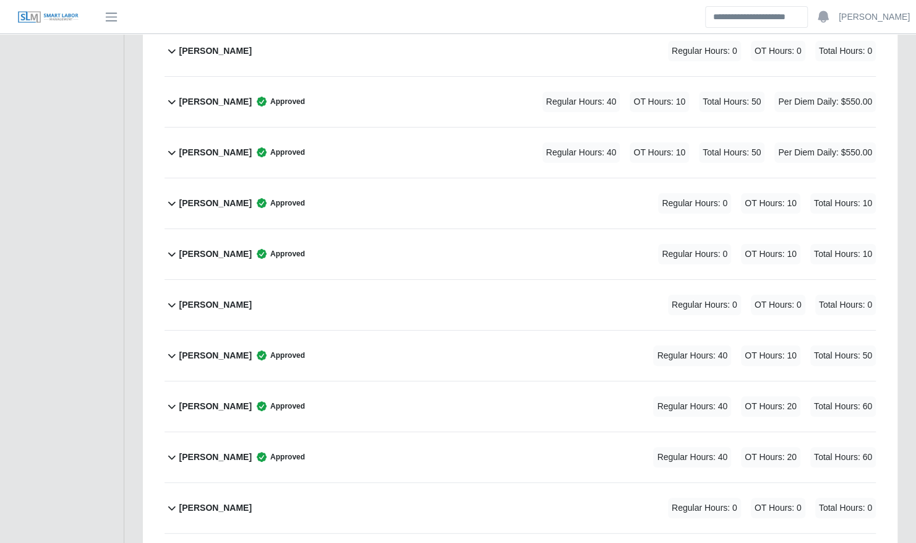
click at [616, 182] on div "Javier Espinoza Approved Regular Hours: 0 OT Hours: 10 Total Hours: 10" at bounding box center [527, 203] width 697 height 50
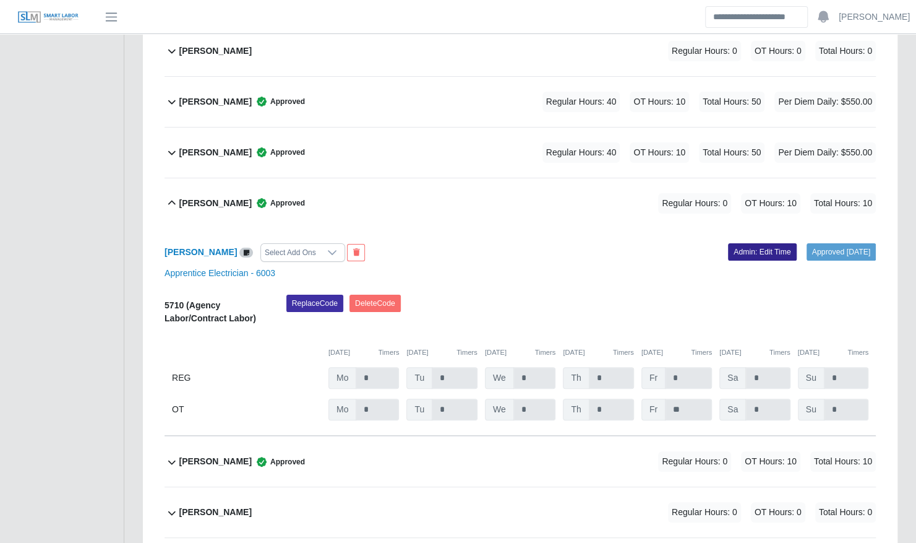
click at [747, 243] on link "Admin: Edit Time" at bounding box center [762, 251] width 69 height 17
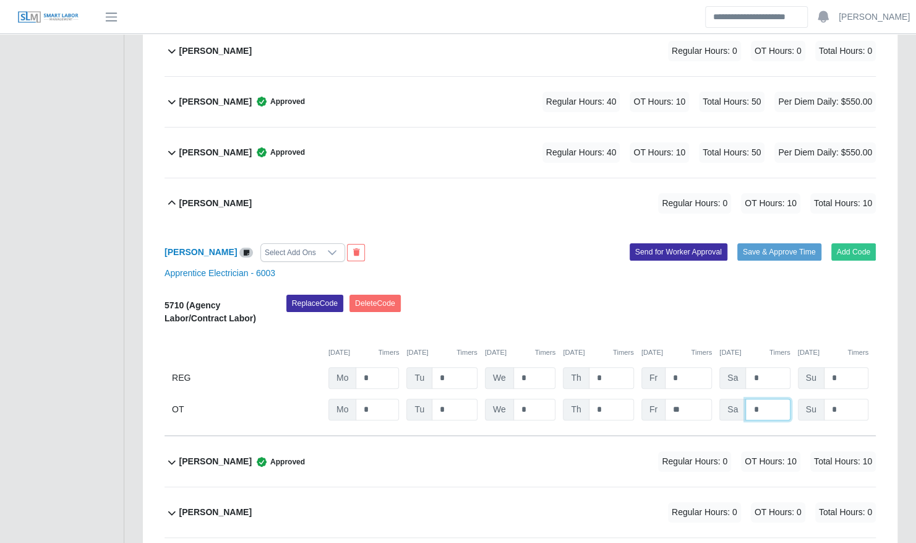
click at [0, 0] on input "*" at bounding box center [0, 0] width 0 height 0
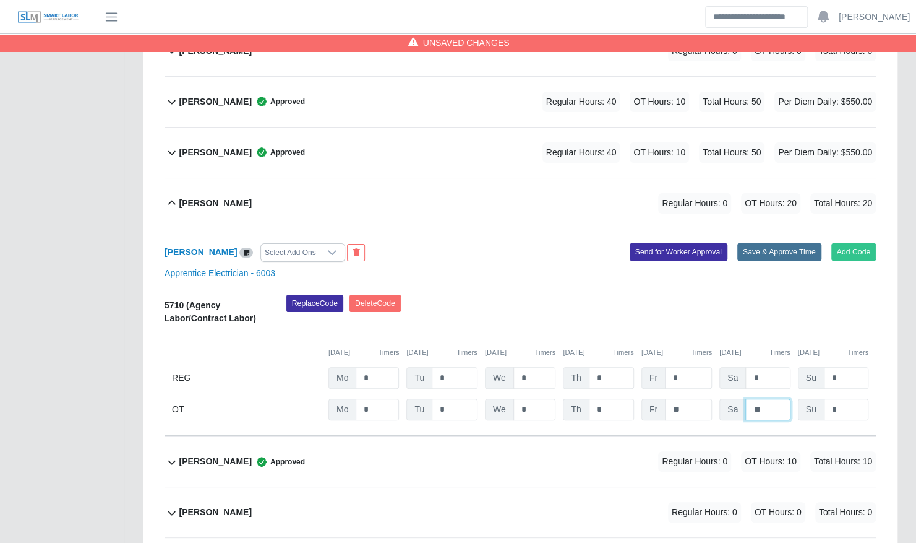
type input "**"
click at [772, 243] on button "Save & Approve Time" at bounding box center [780, 251] width 84 height 17
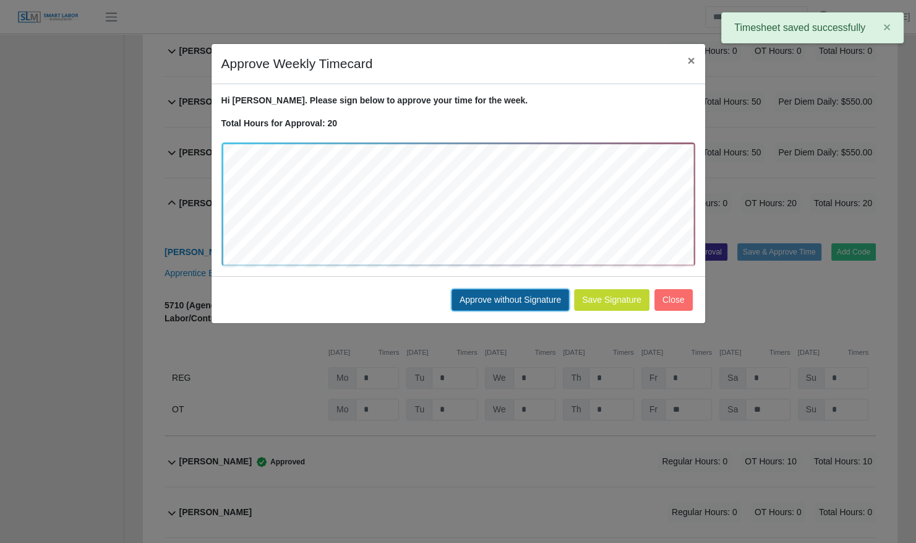
click at [489, 299] on button "Approve without Signature" at bounding box center [511, 300] width 118 height 22
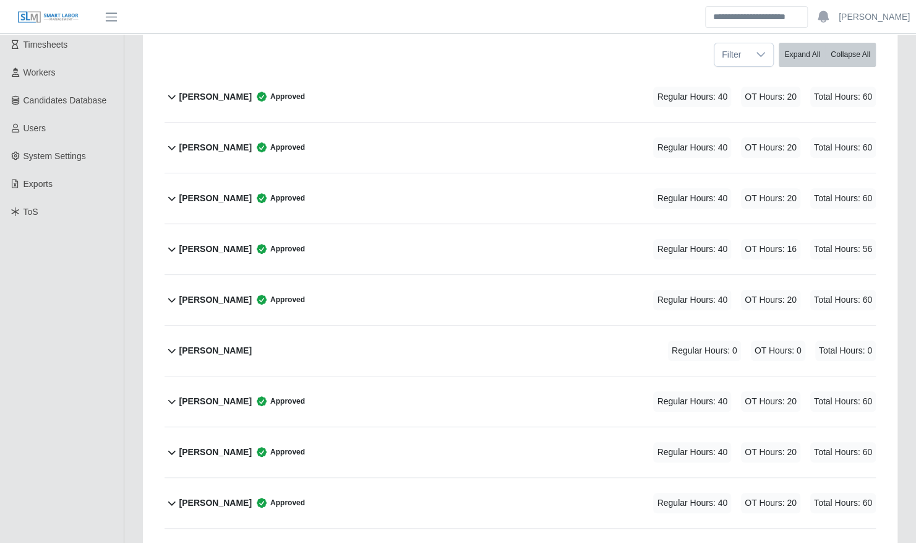
scroll to position [0, 0]
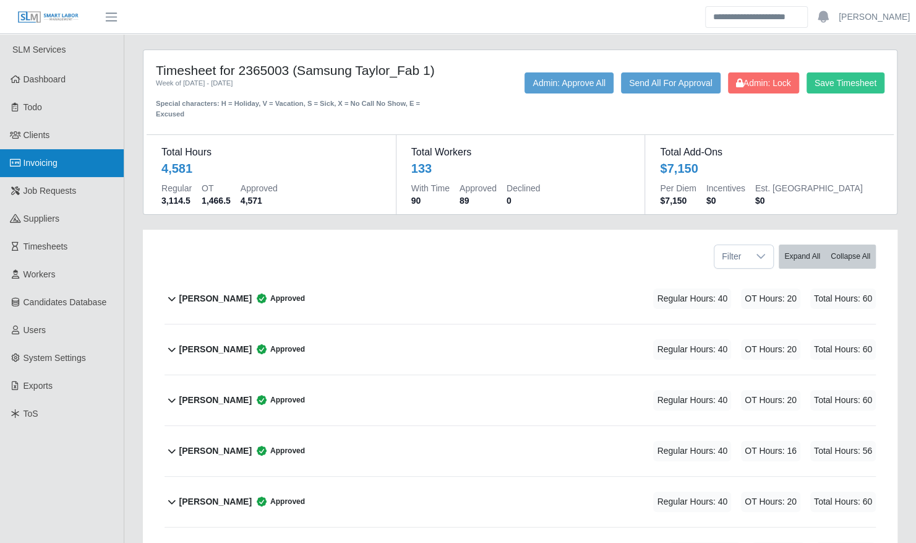
click at [50, 162] on span "Invoicing" at bounding box center [41, 163] width 34 height 10
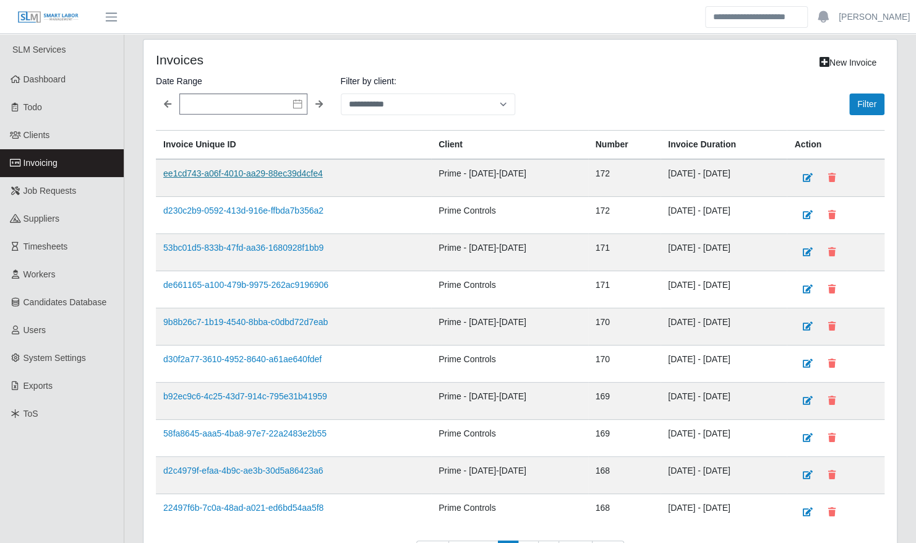
click at [227, 173] on link "ee1cd743-a06f-4010-aa29-88ec39d4cfe4" at bounding box center [243, 173] width 160 height 10
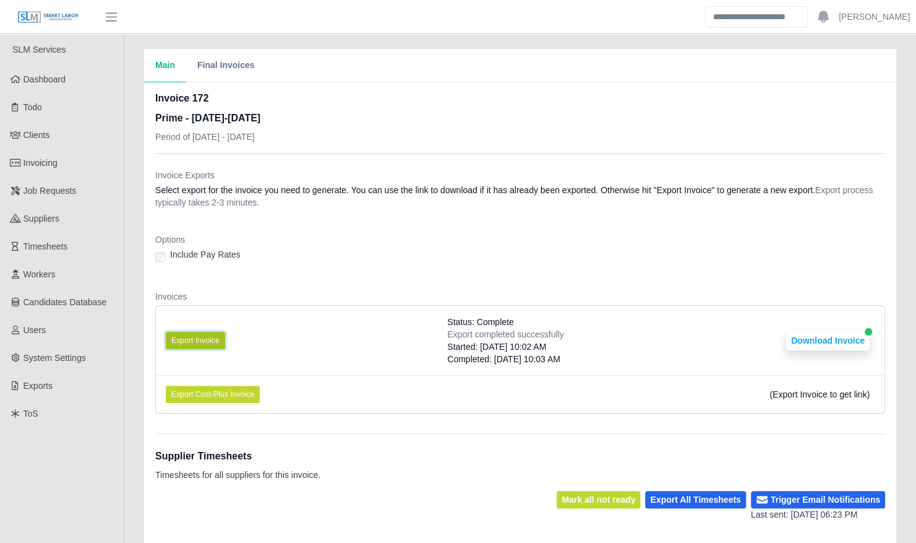
click at [192, 337] on button "Export Invoice" at bounding box center [195, 340] width 59 height 17
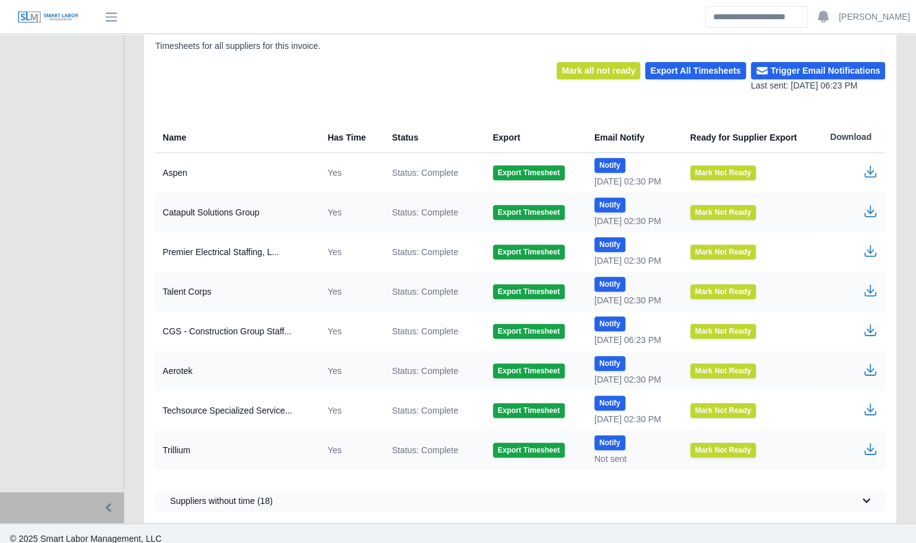
scroll to position [437, 0]
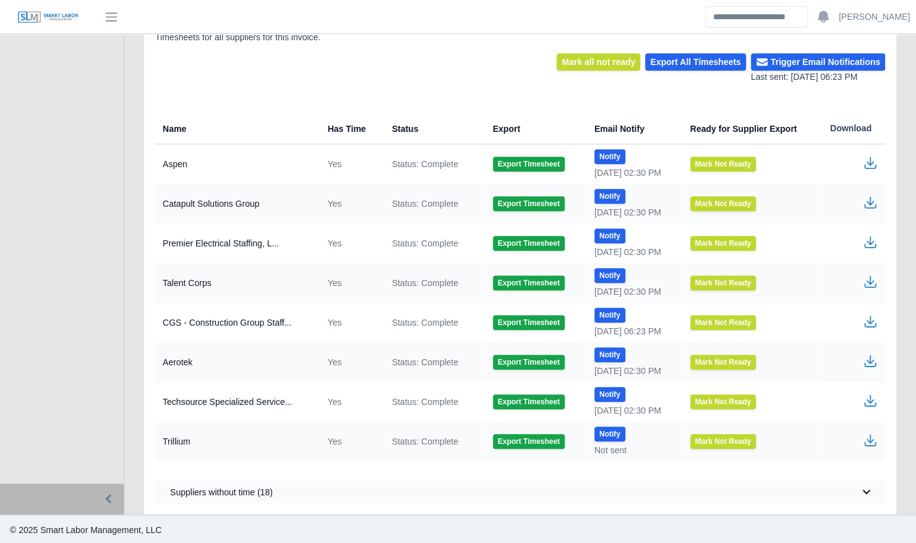
click at [870, 321] on icon "button" at bounding box center [870, 319] width 7 height 9
click at [869, 398] on icon "button" at bounding box center [870, 400] width 15 height 15
